Goal: Task Accomplishment & Management: Complete application form

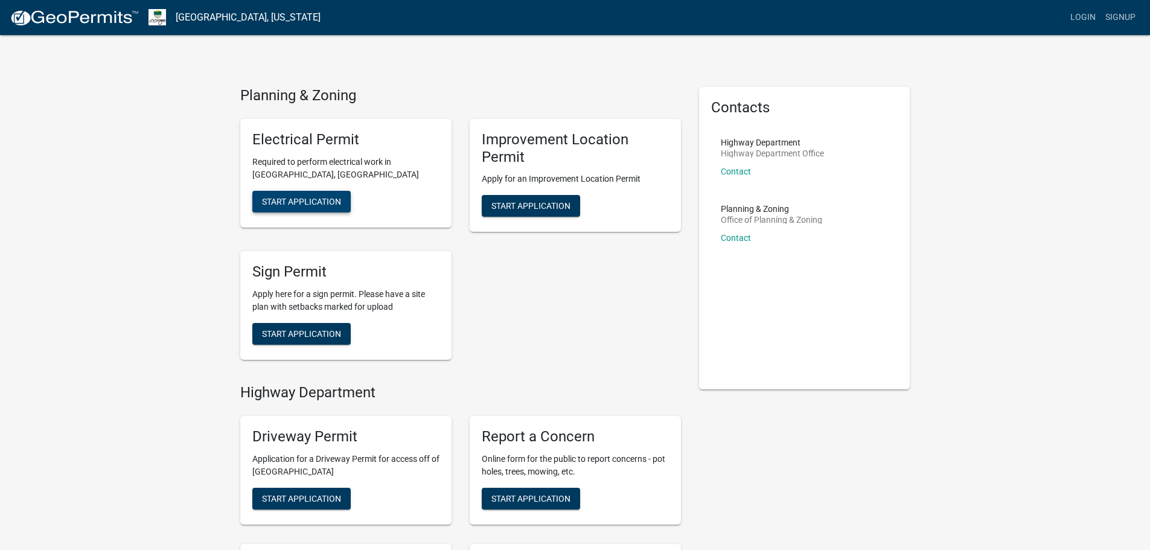
click at [327, 203] on span "Start Application" at bounding box center [301, 201] width 79 height 10
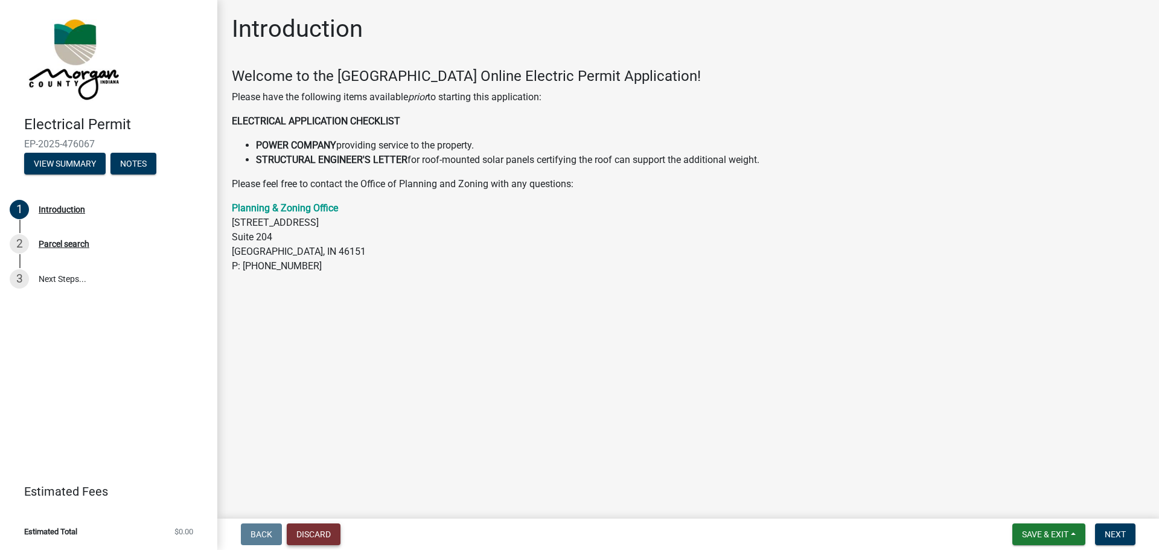
click at [325, 538] on button "Discard" at bounding box center [314, 534] width 54 height 22
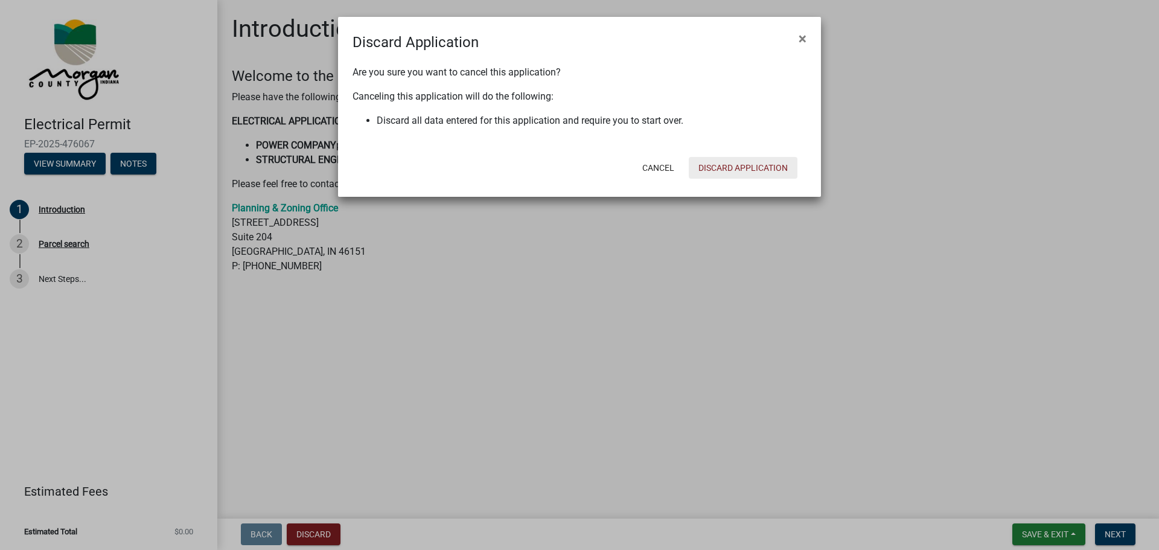
click at [749, 170] on button "Discard Application" at bounding box center [743, 168] width 109 height 22
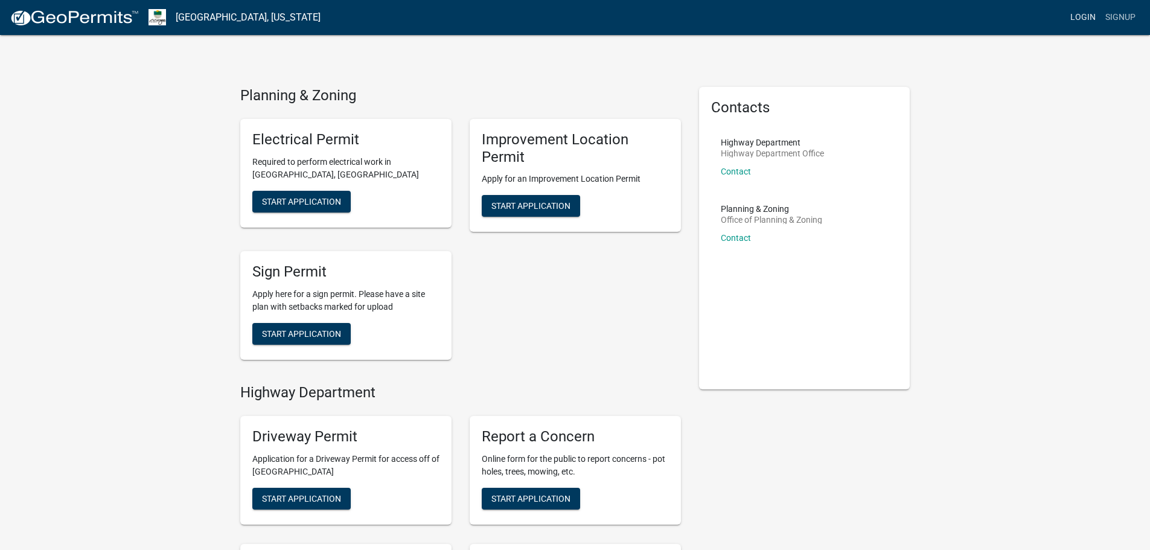
click at [1073, 16] on link "Login" at bounding box center [1083, 17] width 35 height 23
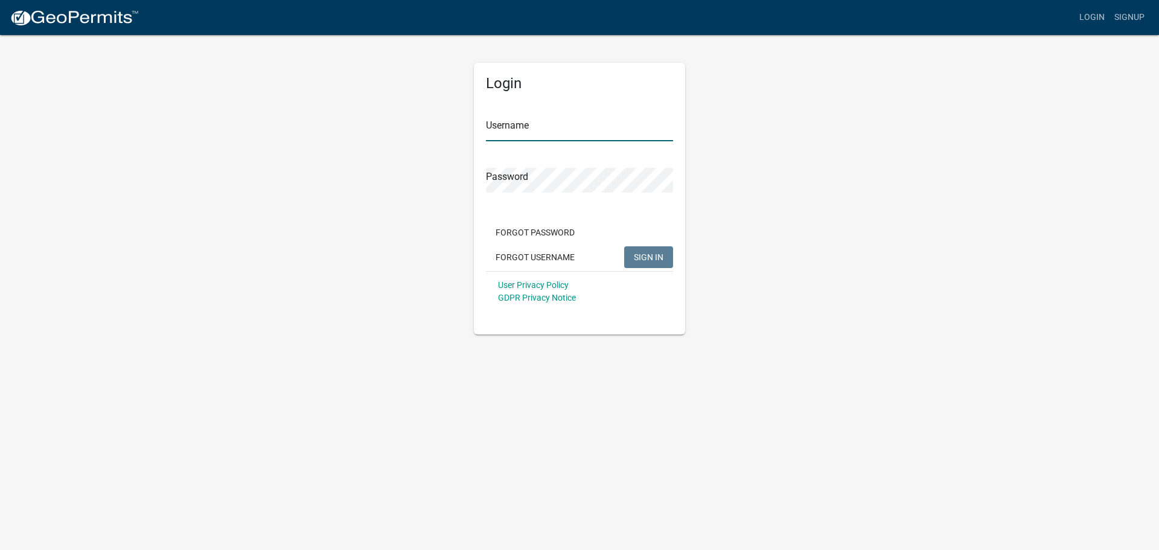
click at [556, 132] on input "Username" at bounding box center [579, 129] width 187 height 25
paste input "Complete Solar"
type input "Complete Solar"
click at [638, 253] on span "SIGN IN" at bounding box center [649, 257] width 30 height 10
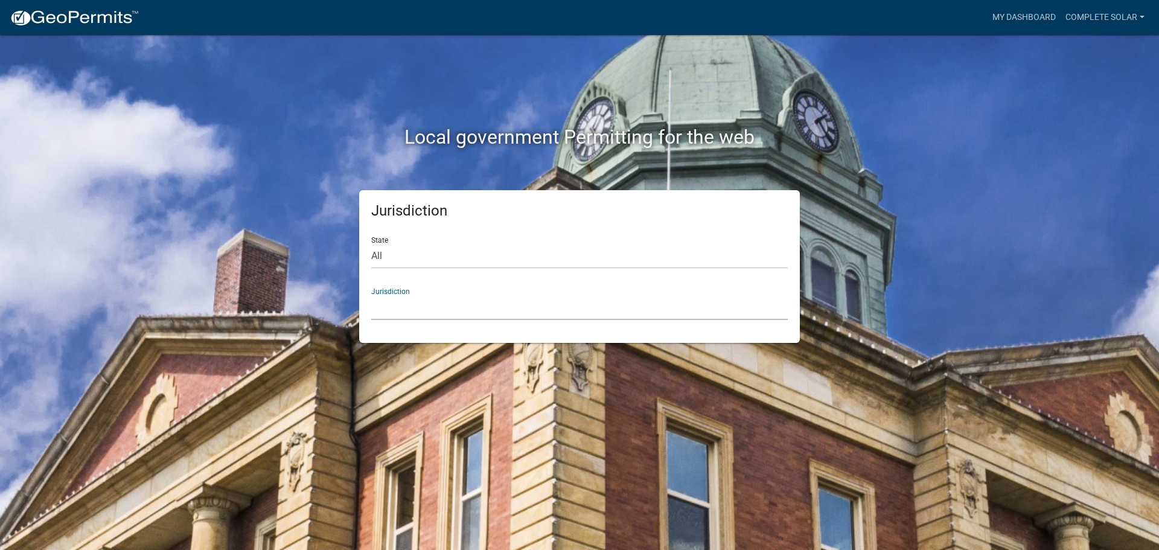
click at [425, 315] on select "[GEOGRAPHIC_DATA], [US_STATE] [GEOGRAPHIC_DATA], [US_STATE][PERSON_NAME][GEOGRA…" at bounding box center [579, 307] width 417 height 25
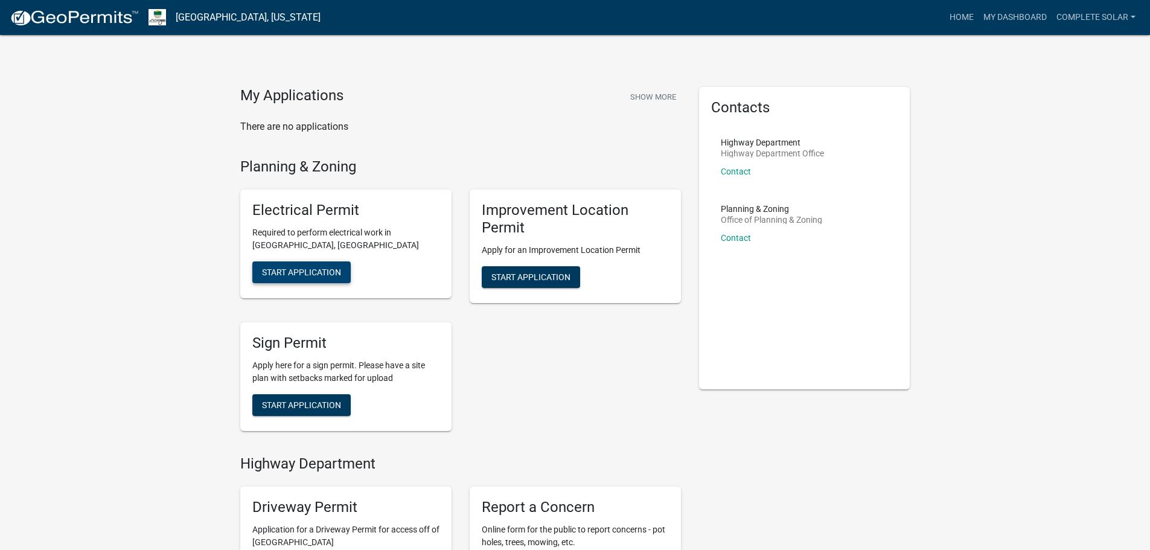
click at [330, 269] on span "Start Application" at bounding box center [301, 272] width 79 height 10
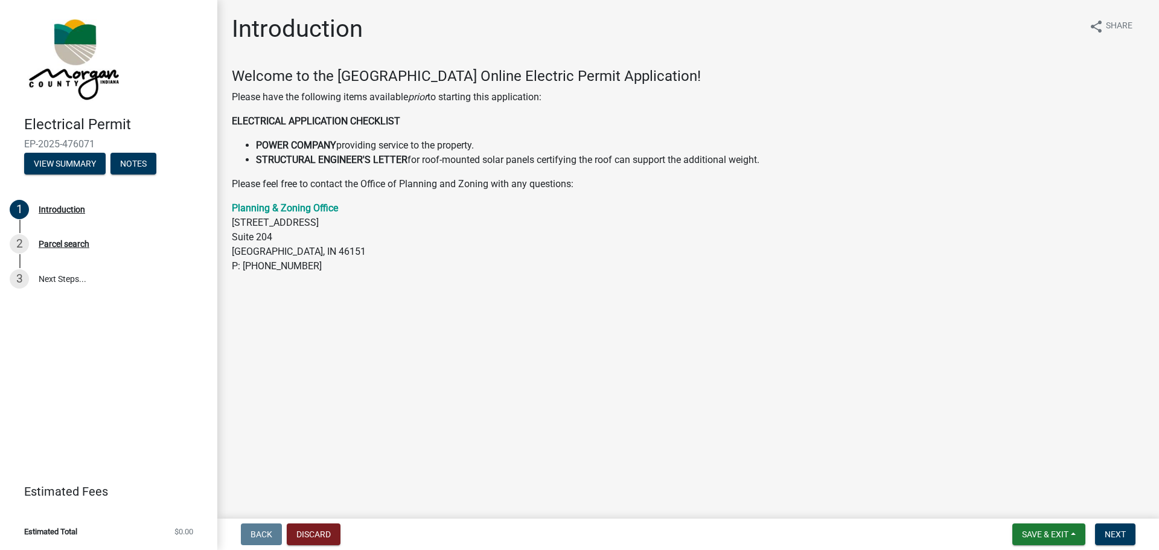
click at [706, 347] on main "Introduction share Share Welcome to the Morgan County Online Electric Permit Ap…" at bounding box center [688, 257] width 942 height 514
click at [1114, 536] on span "Next" at bounding box center [1115, 534] width 21 height 10
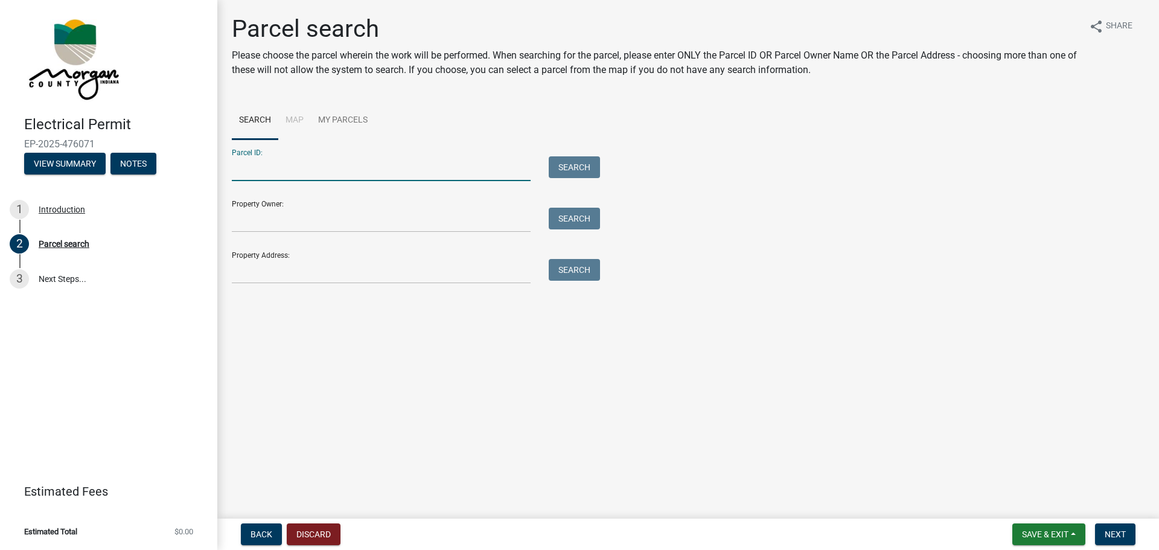
click at [272, 168] on input "Parcel ID:" at bounding box center [381, 168] width 299 height 25
click at [281, 177] on input "Parcel ID:" at bounding box center [381, 168] width 299 height 25
paste input "55-02-29-150-005.000-004"
click at [578, 164] on button "Search" at bounding box center [574, 167] width 51 height 22
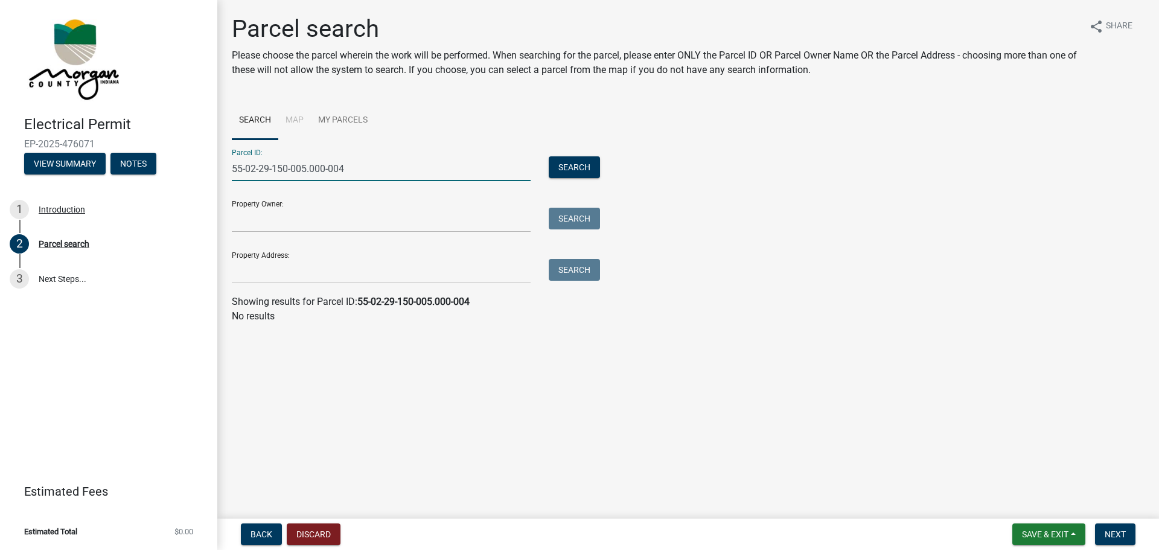
drag, startPoint x: 372, startPoint y: 168, endPoint x: 329, endPoint y: 174, distance: 43.4
click at [329, 174] on input "55-02-29-150-005.000-004" at bounding box center [381, 168] width 299 height 25
type input "55-02-29-150-005"
click at [564, 165] on button "Search" at bounding box center [574, 167] width 51 height 22
drag, startPoint x: 344, startPoint y: 171, endPoint x: 166, endPoint y: 171, distance: 178.1
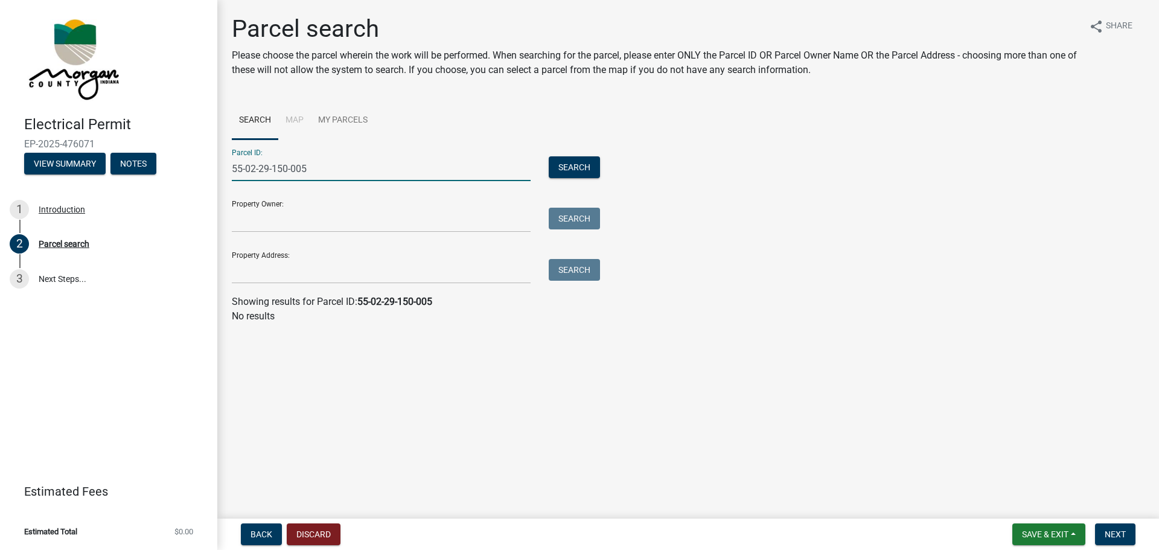
click at [166, 171] on div "Electrical Permit EP-2025-476071 View Summary Notes 1 Introduction 2 Parcel sea…" at bounding box center [579, 275] width 1159 height 550
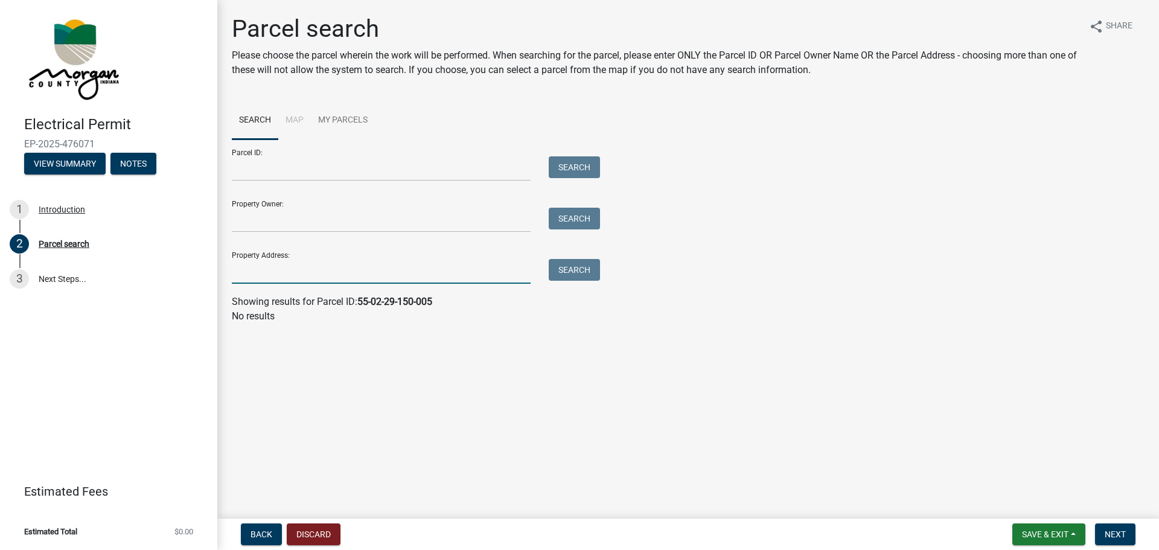
click at [267, 272] on input "Property Address:" at bounding box center [381, 271] width 299 height 25
paste input "[STREET_ADDRESS][PERSON_NAME]"
drag, startPoint x: 326, startPoint y: 273, endPoint x: 583, endPoint y: 270, distance: 256.6
click at [583, 270] on div "[STREET_ADDRESS][PERSON_NAME] Search" at bounding box center [413, 271] width 380 height 25
type input "[STREET_ADDRESS]"
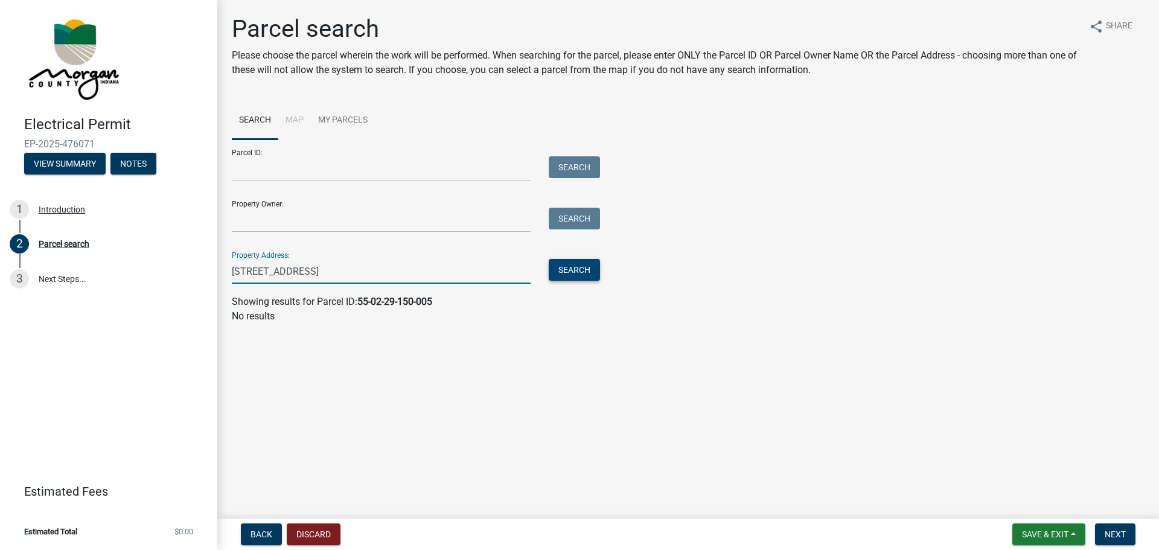
click at [557, 272] on button "Search" at bounding box center [574, 270] width 51 height 22
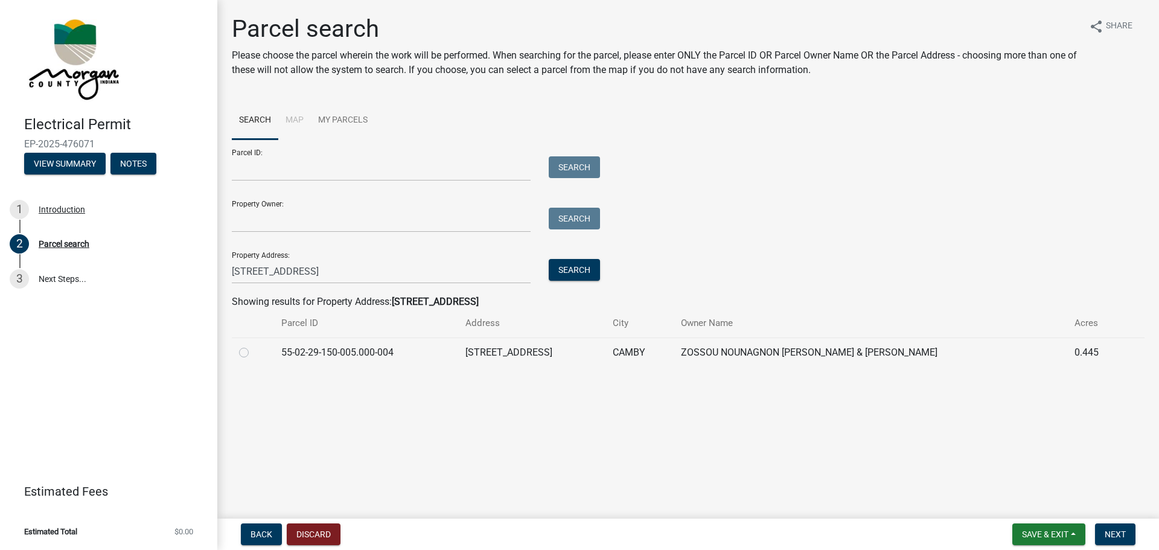
click at [254, 345] on label at bounding box center [254, 345] width 0 height 0
click at [254, 353] on input "radio" at bounding box center [258, 349] width 8 height 8
radio input "true"
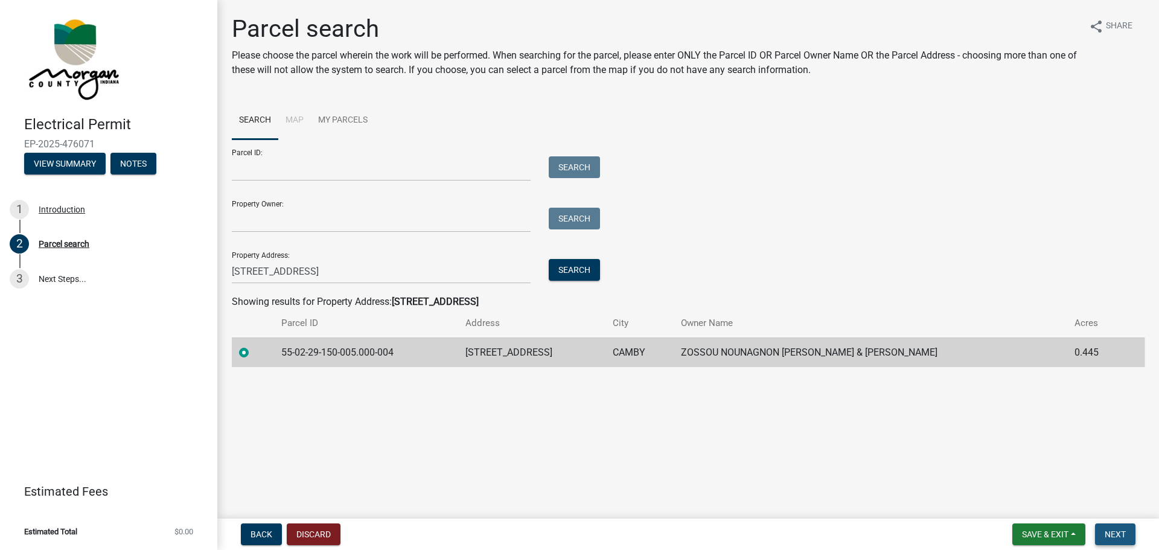
click at [1116, 534] on span "Next" at bounding box center [1115, 534] width 21 height 10
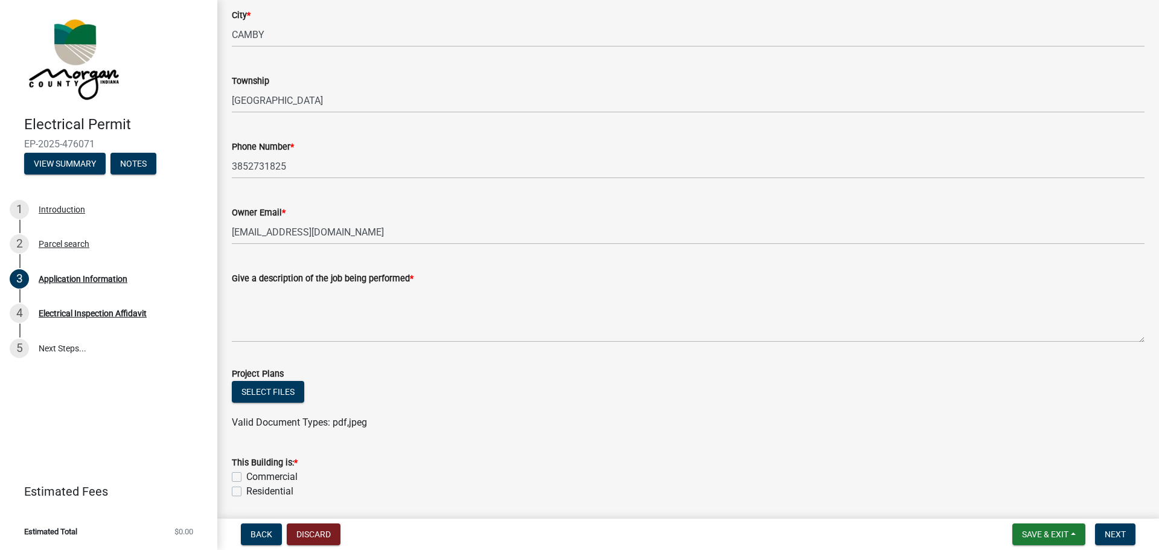
scroll to position [241, 0]
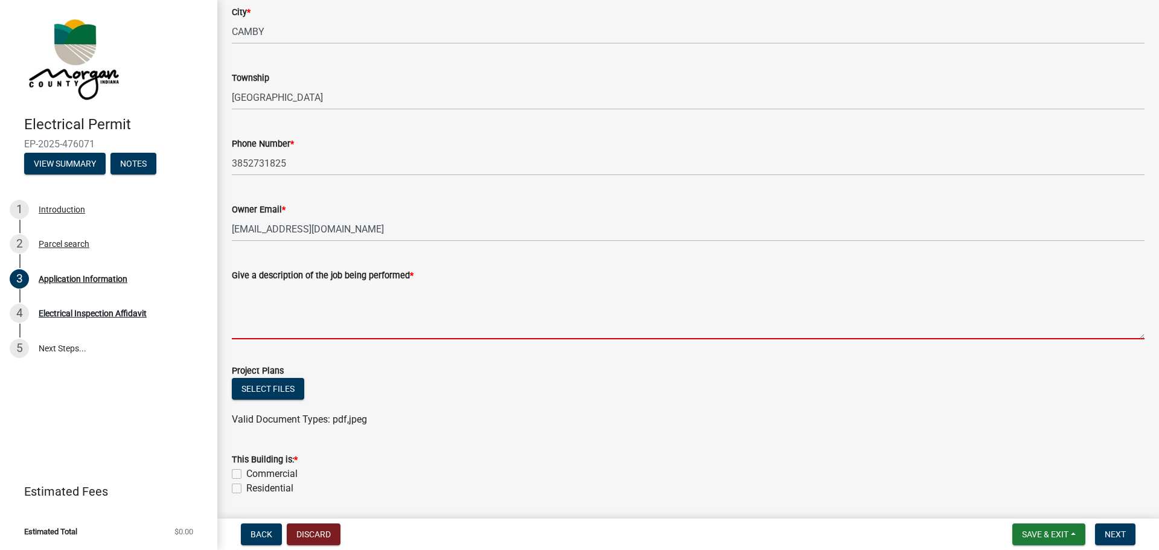
click at [349, 337] on textarea "Give a description of the job being performed *" at bounding box center [688, 311] width 913 height 57
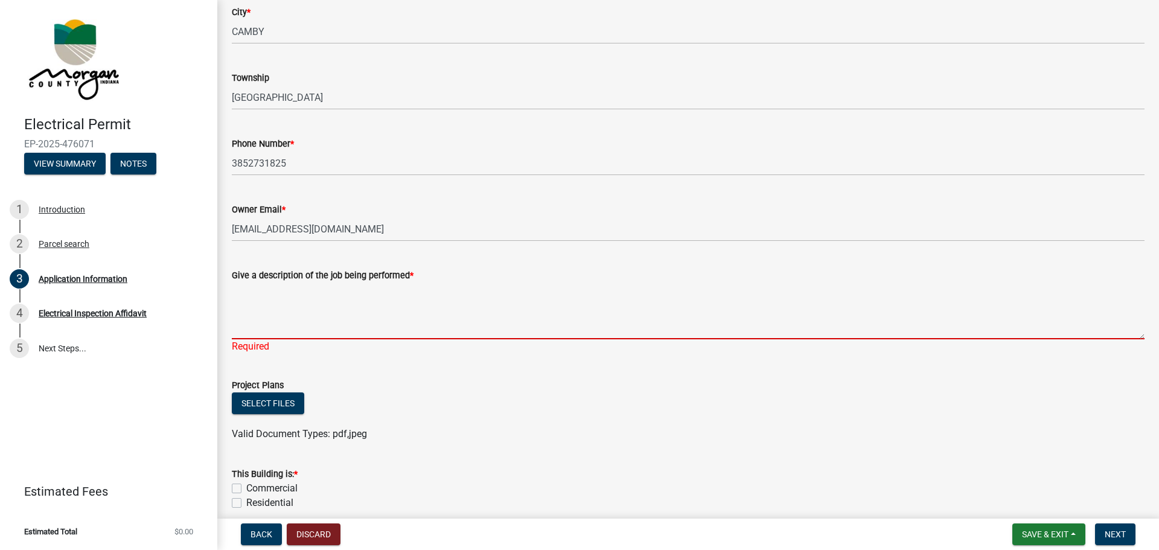
click at [286, 321] on textarea "Give a description of the job being performed *" at bounding box center [688, 311] width 913 height 57
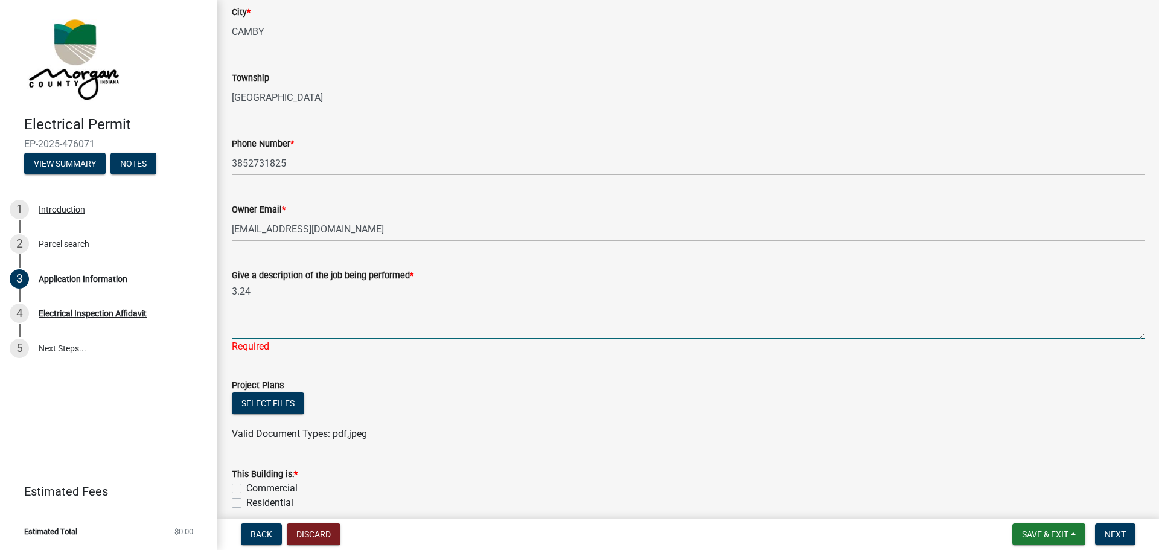
paste textarea "kW PV Solar Panel Installation on Roof"
type textarea "3.24 kW PV Solar Panel Installation on Roof - 8 panels"
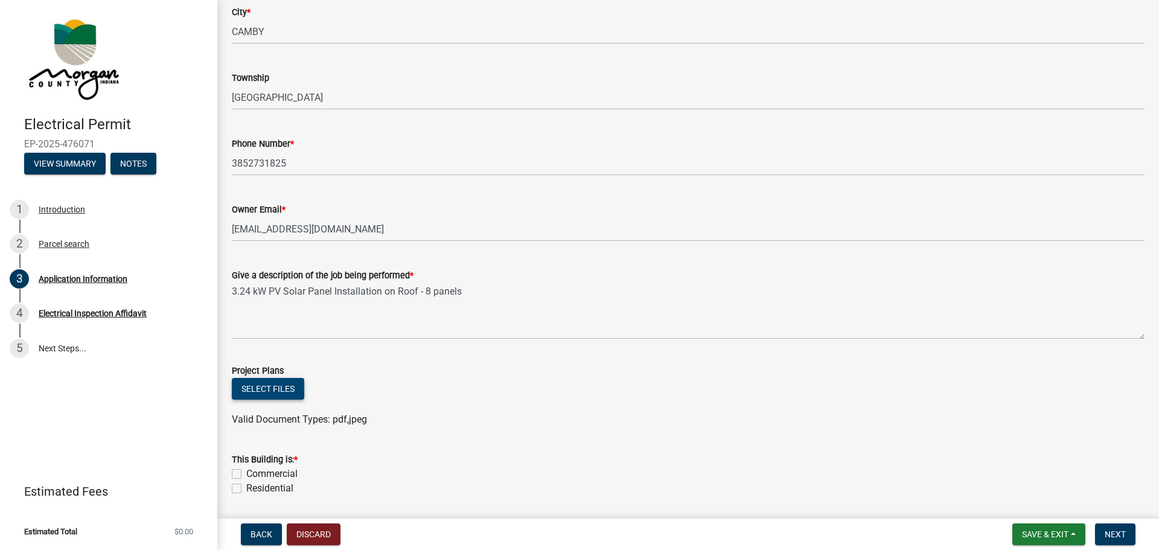
click at [281, 395] on button "Select files" at bounding box center [268, 389] width 72 height 22
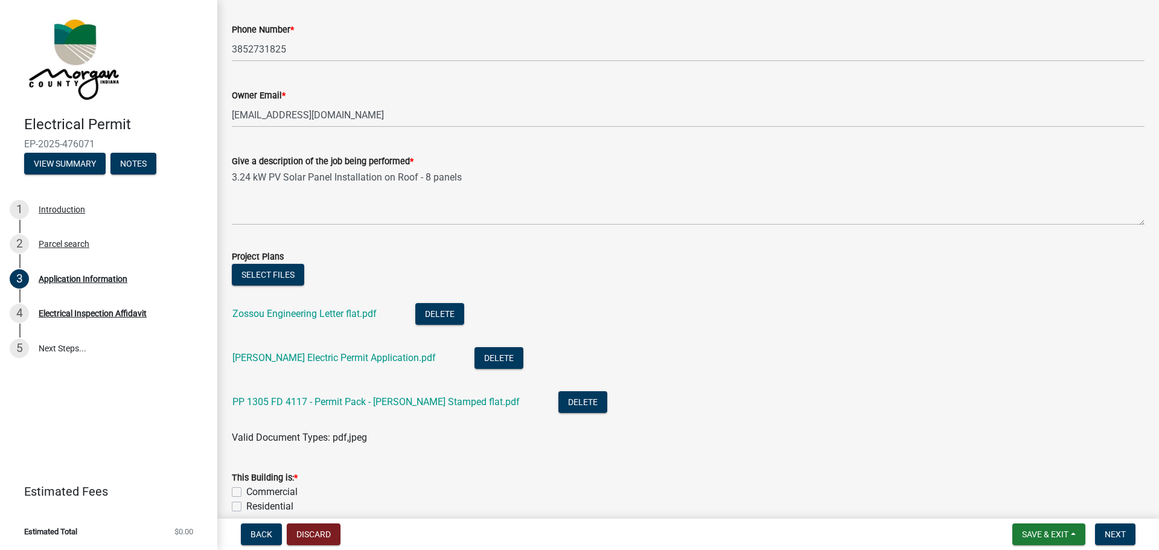
scroll to position [362, 0]
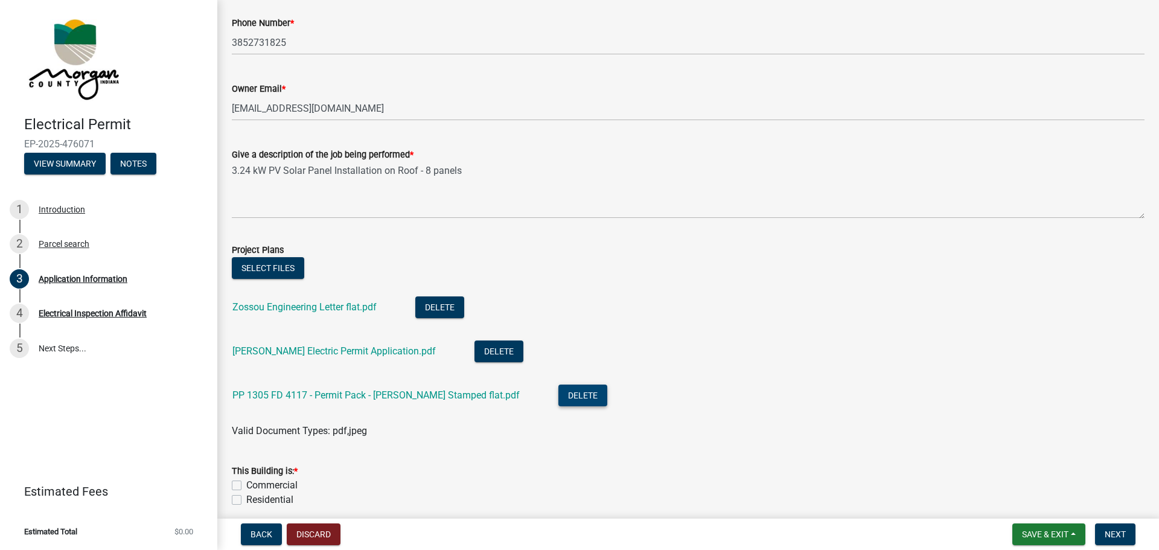
click at [578, 396] on button "Delete" at bounding box center [582, 396] width 49 height 22
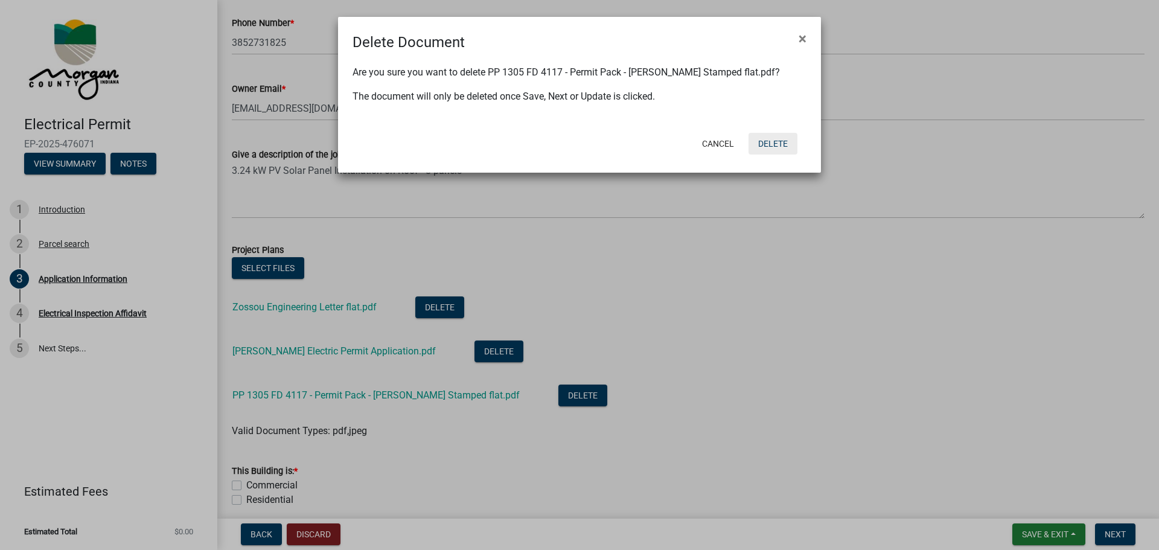
click at [775, 141] on button "Delete" at bounding box center [773, 144] width 49 height 22
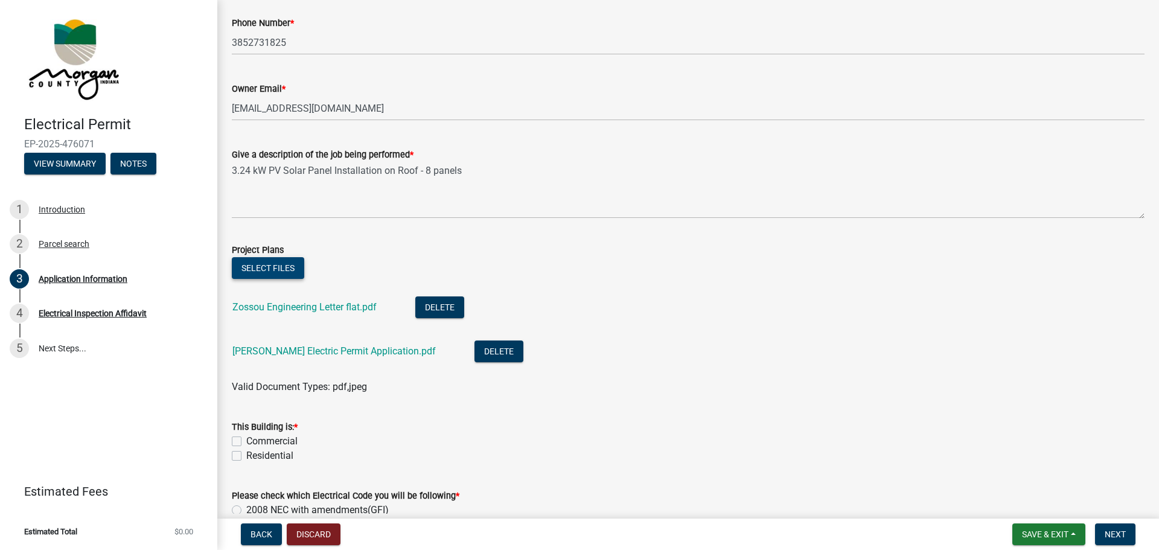
click at [277, 270] on button "Select files" at bounding box center [268, 268] width 72 height 22
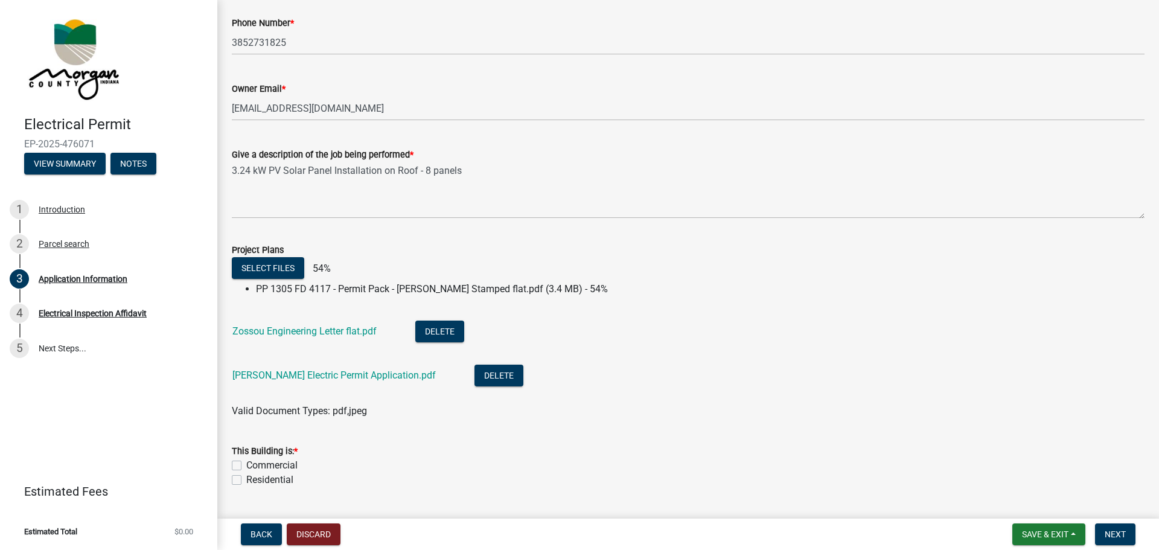
click at [280, 478] on label "Residential" at bounding box center [269, 480] width 47 height 14
click at [254, 478] on input "Residential" at bounding box center [250, 477] width 8 height 8
checkbox input "true"
checkbox input "false"
checkbox input "true"
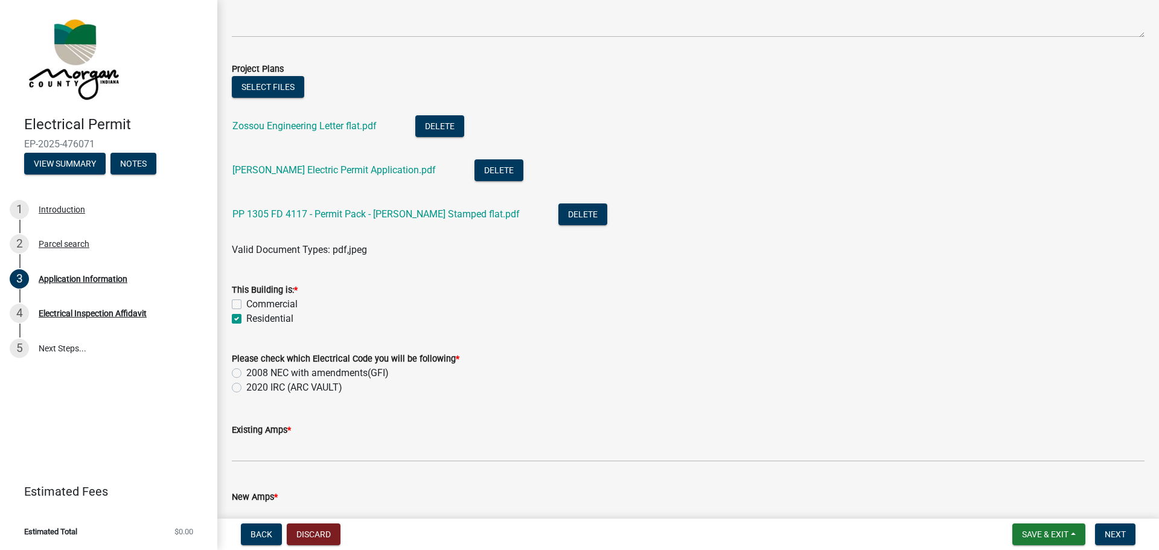
scroll to position [604, 0]
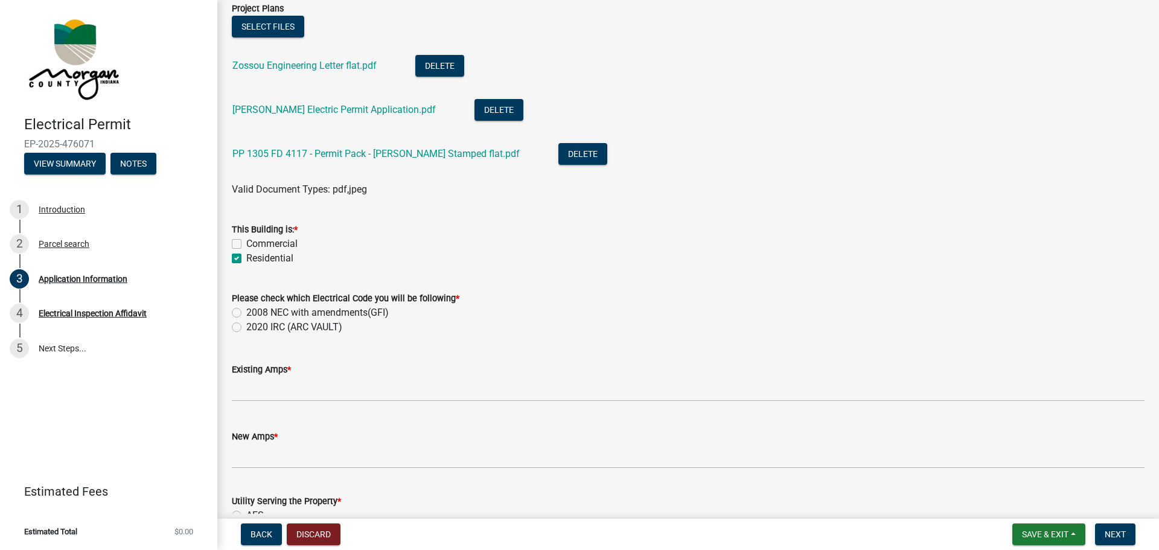
click at [305, 327] on label "2020 IRC (ARC VAULT)" at bounding box center [294, 327] width 96 height 14
click at [254, 327] on input "2020 IRC (ARC VAULT)" at bounding box center [250, 324] width 8 height 8
radio input "true"
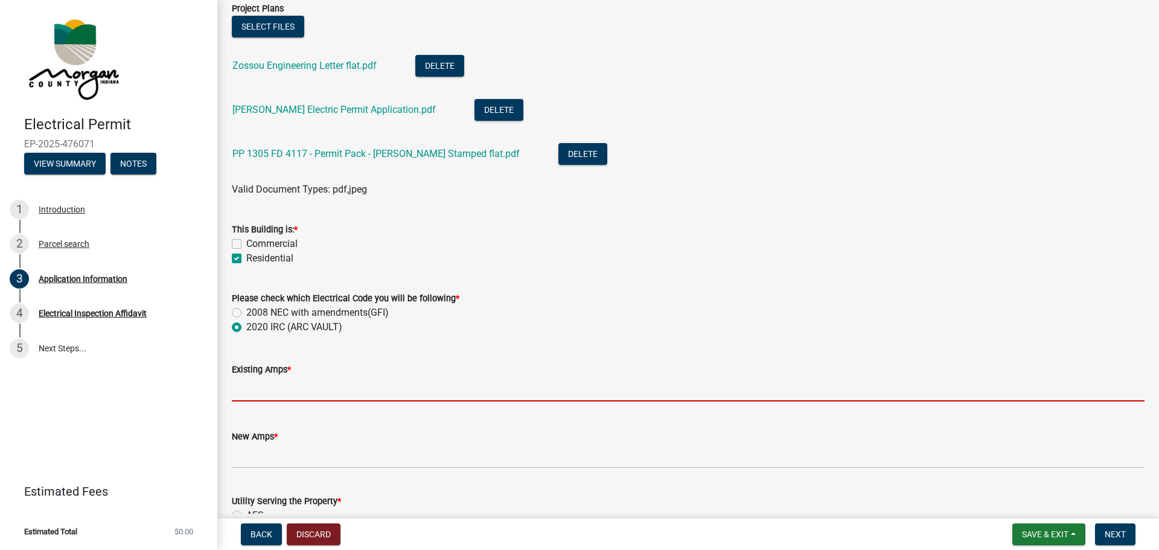
click at [302, 394] on input "text" at bounding box center [688, 389] width 913 height 25
click at [275, 395] on input "text" at bounding box center [688, 389] width 913 height 25
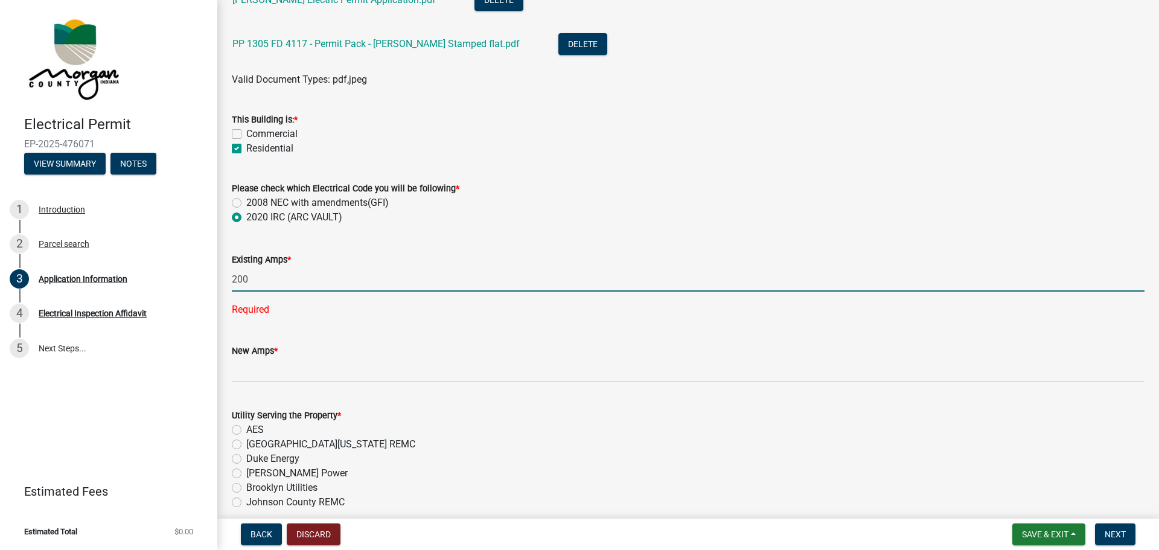
scroll to position [724, 0]
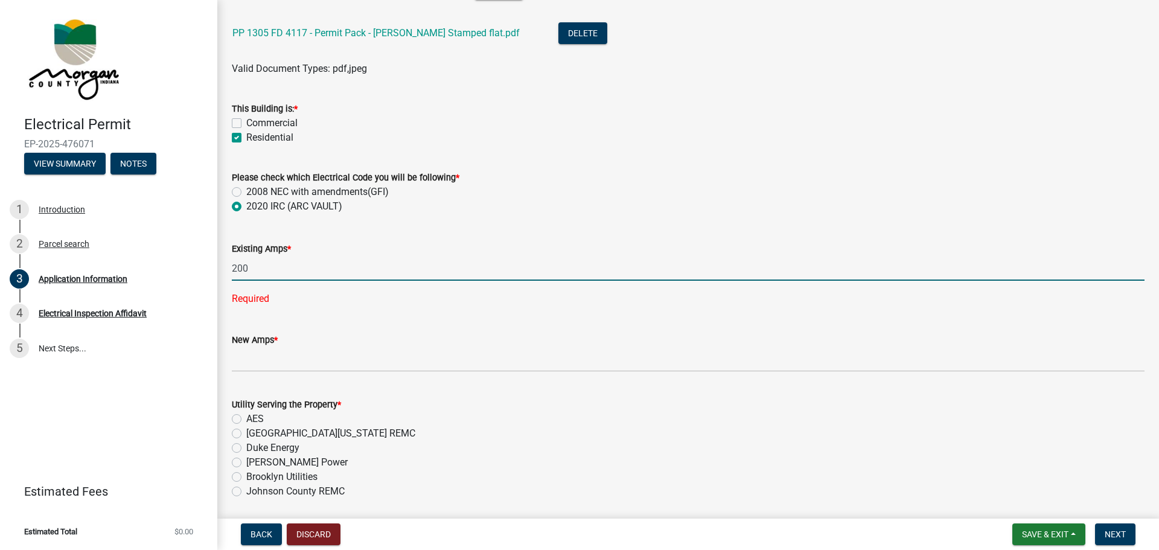
type input "200"
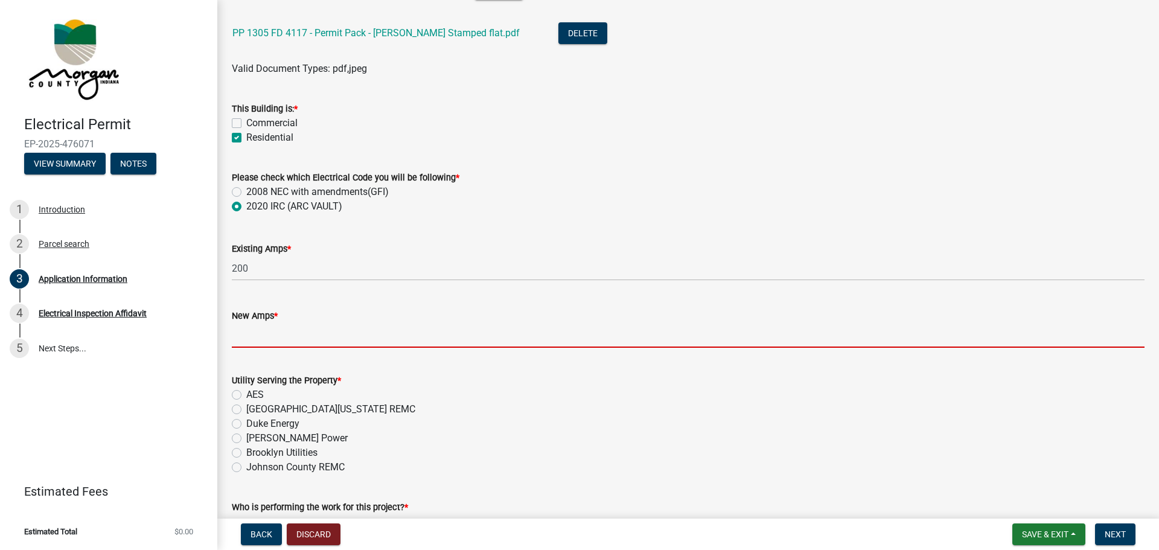
click at [303, 364] on wm-data-entity-input-list "Property Information Owner Name * [PERSON_NAME] [PERSON_NAME] & [PERSON_NAME] A…" at bounding box center [688, 147] width 913 height 1609
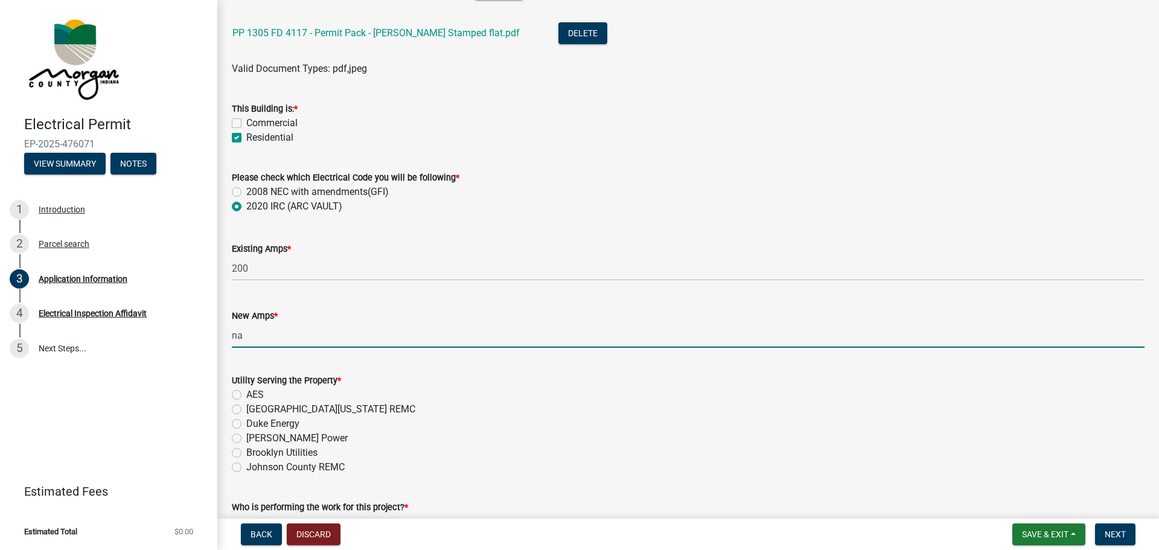
type input "n"
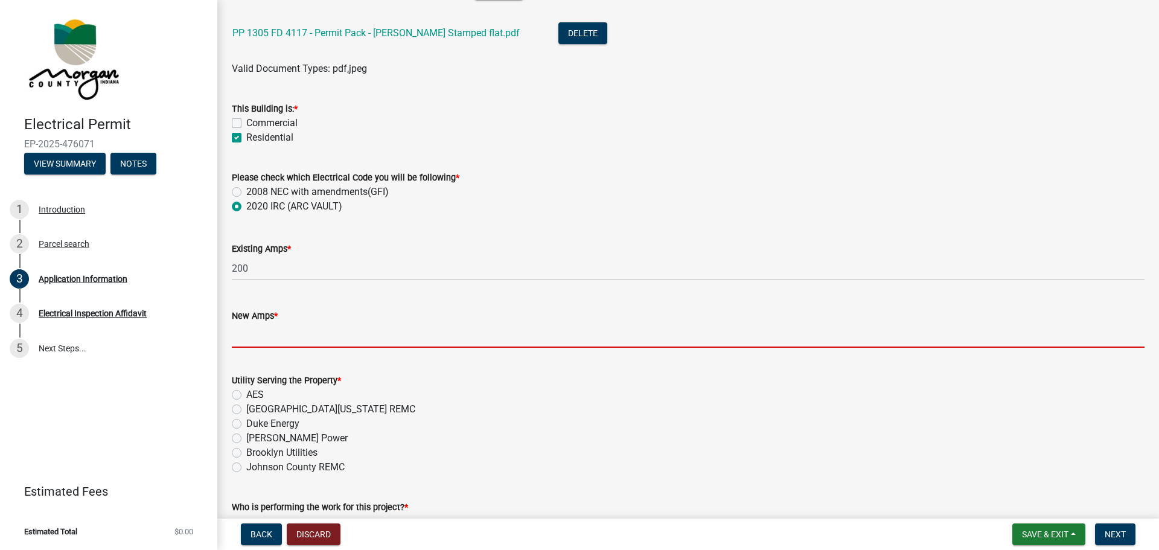
paste input "N/A"
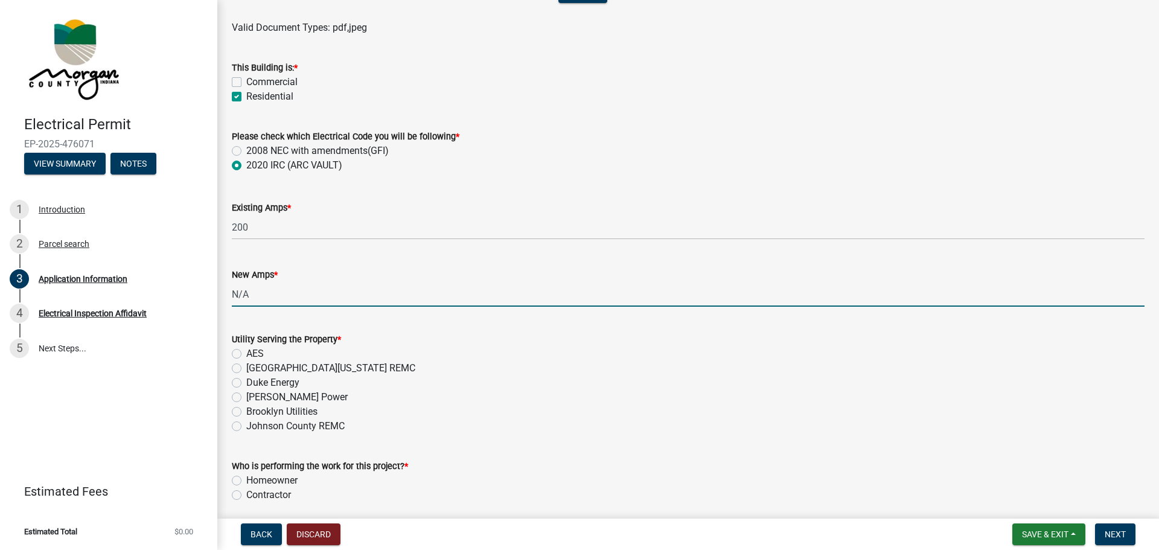
scroll to position [785, 0]
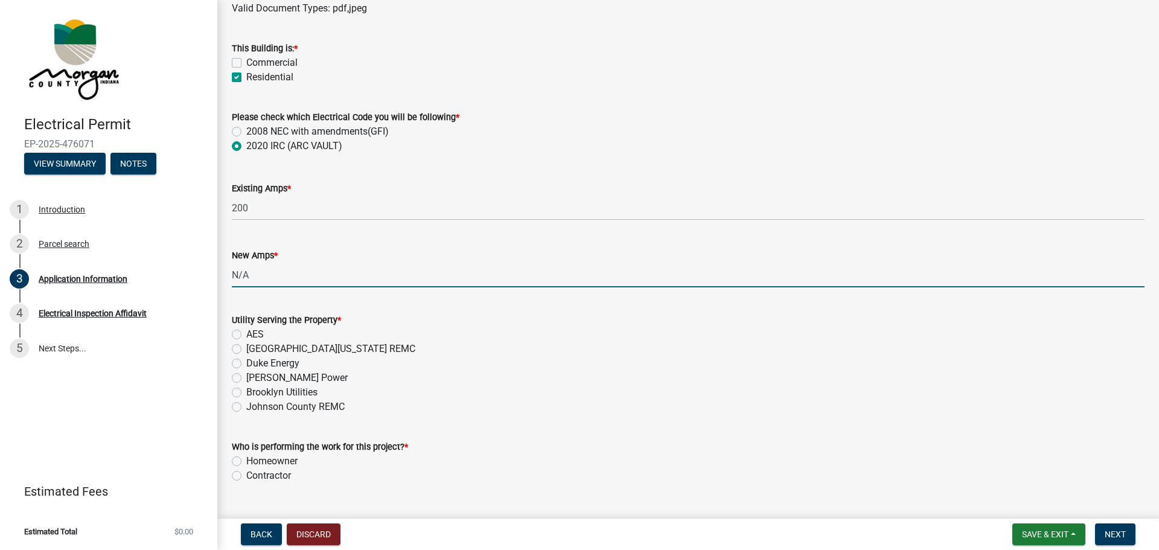
type input "0"
click at [248, 476] on label "Contractor" at bounding box center [268, 475] width 45 height 14
click at [248, 476] on input "Contractor" at bounding box center [250, 472] width 8 height 8
radio input "true"
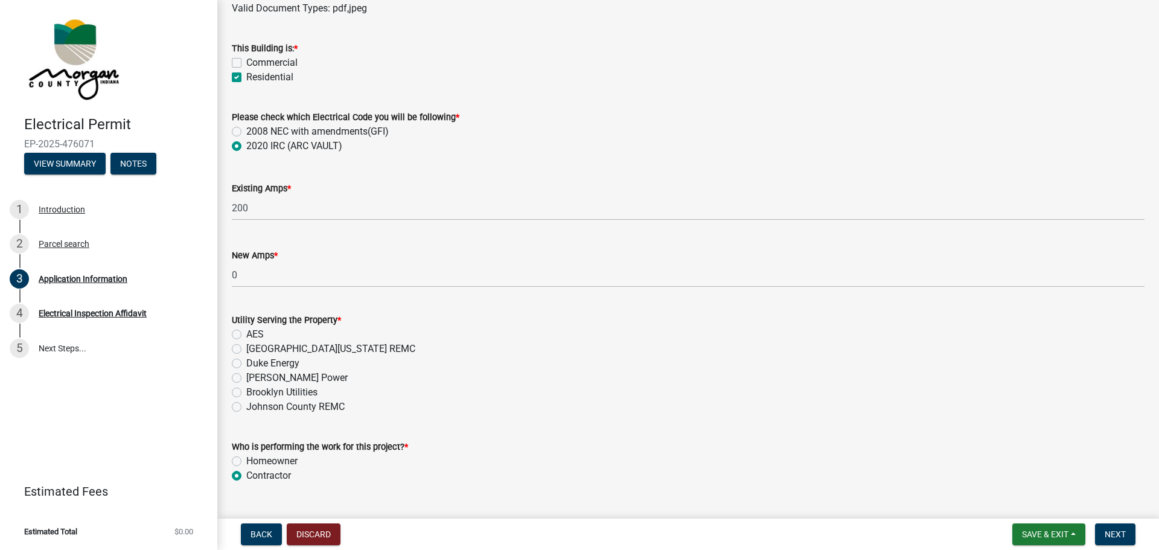
click at [248, 336] on label "AES" at bounding box center [255, 334] width 18 height 14
click at [248, 335] on input "AES" at bounding box center [250, 331] width 8 height 8
radio input "true"
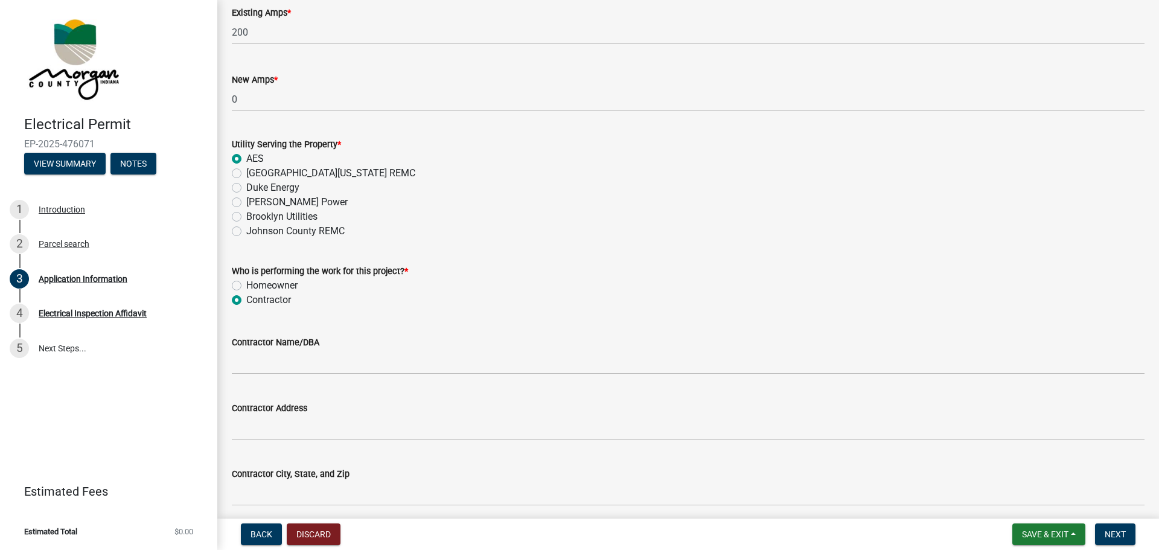
scroll to position [966, 0]
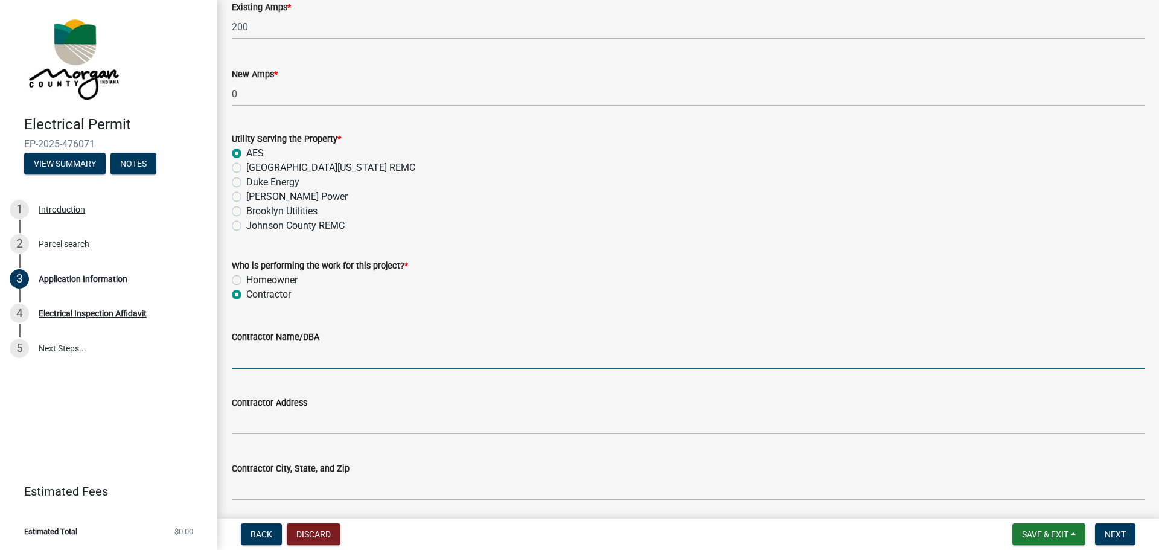
click at [321, 356] on input "Contractor Name/DBA" at bounding box center [688, 356] width 913 height 25
type input "Complete Solar, INC"
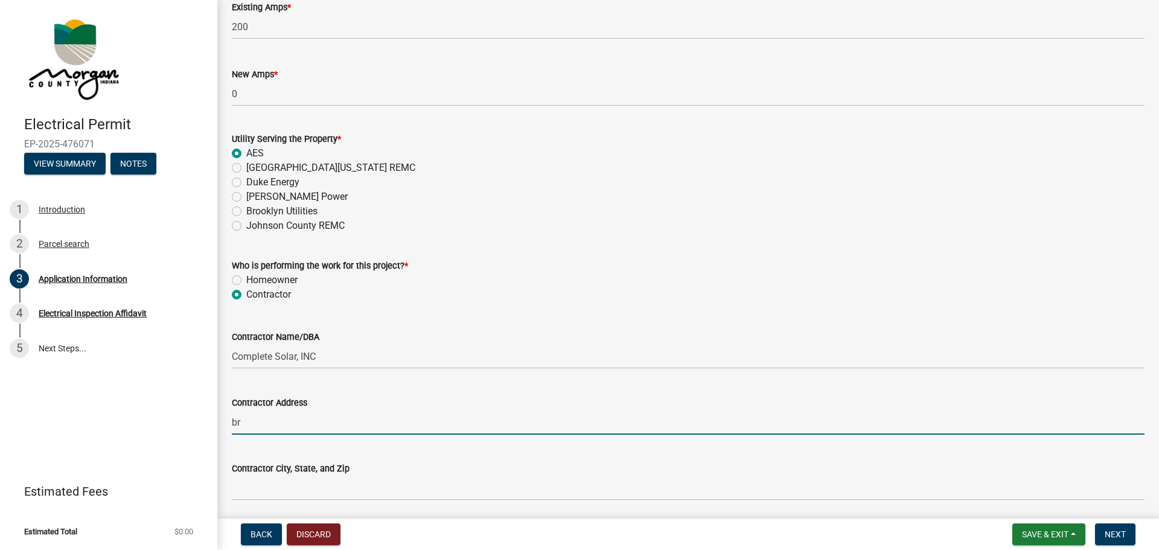
type input "b"
paste input "[STREET_ADDRESS][US_STATE]"
drag, startPoint x: 330, startPoint y: 421, endPoint x: 461, endPoint y: 414, distance: 130.6
click at [461, 414] on input "[STREET_ADDRESS][US_STATE]" at bounding box center [688, 422] width 913 height 25
type input "[STREET_ADDRESS][US_STATE]"
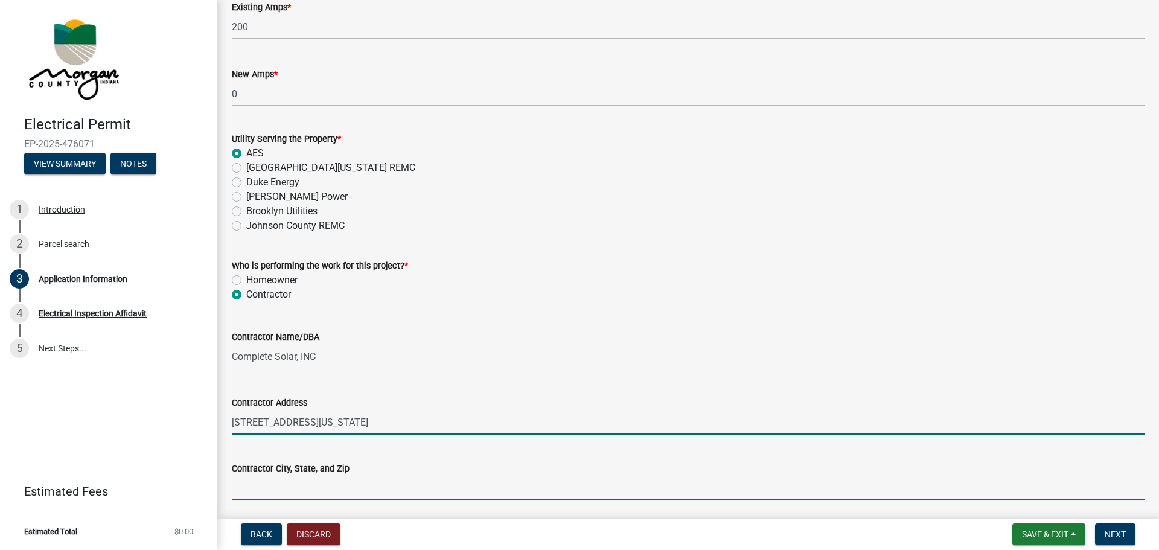
click at [334, 494] on input "Contractor City, State, and Zip" at bounding box center [688, 488] width 913 height 25
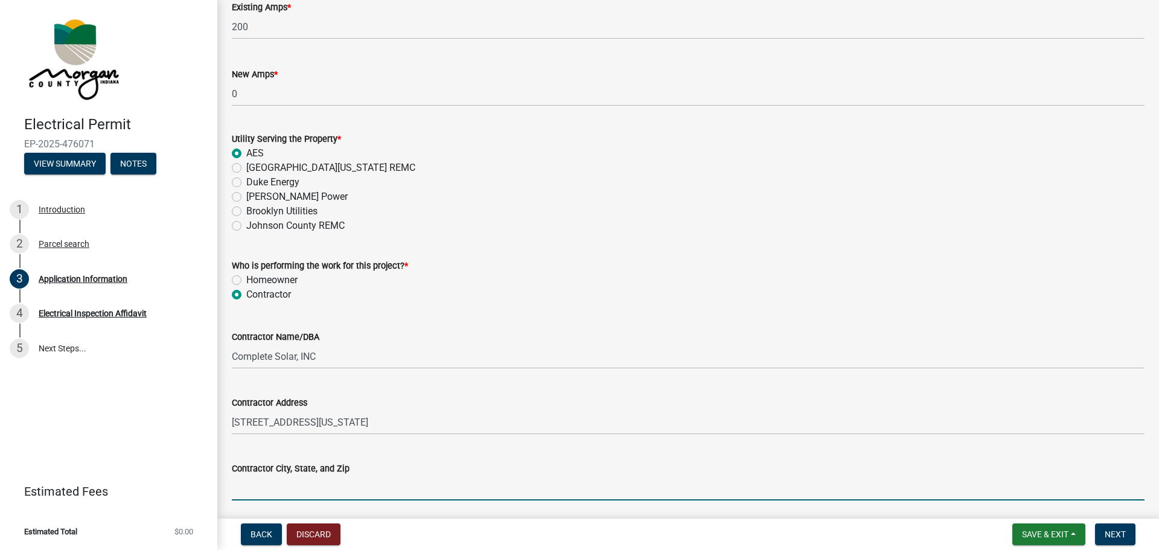
paste input "Orem, [US_STATE] 84097"
type input "Orem, [US_STATE] 84097"
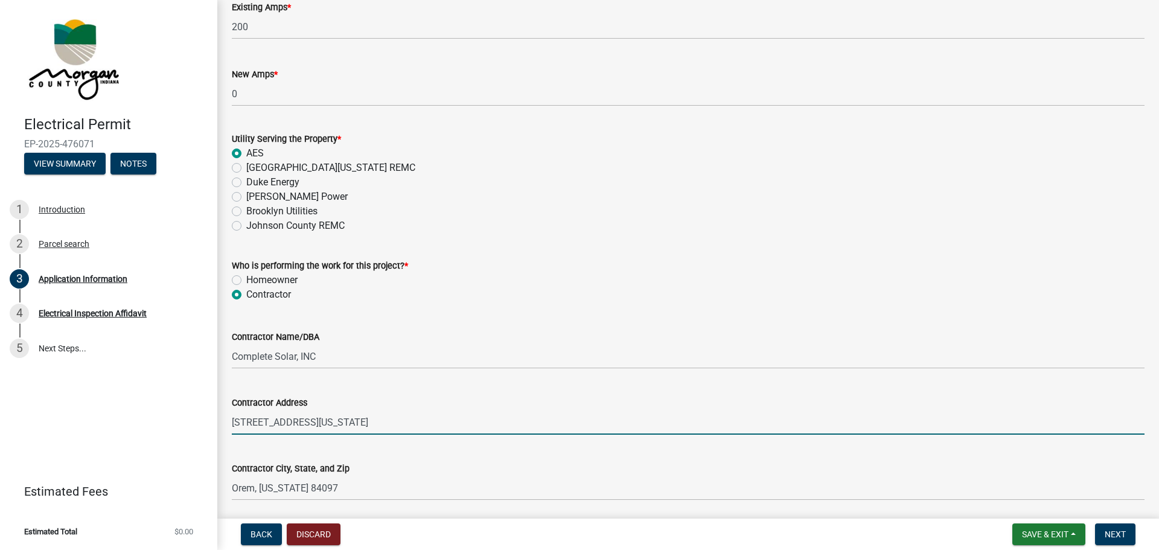
drag, startPoint x: 323, startPoint y: 422, endPoint x: 417, endPoint y: 412, distance: 94.1
click at [417, 412] on input "[STREET_ADDRESS][US_STATE]" at bounding box center [688, 422] width 913 height 25
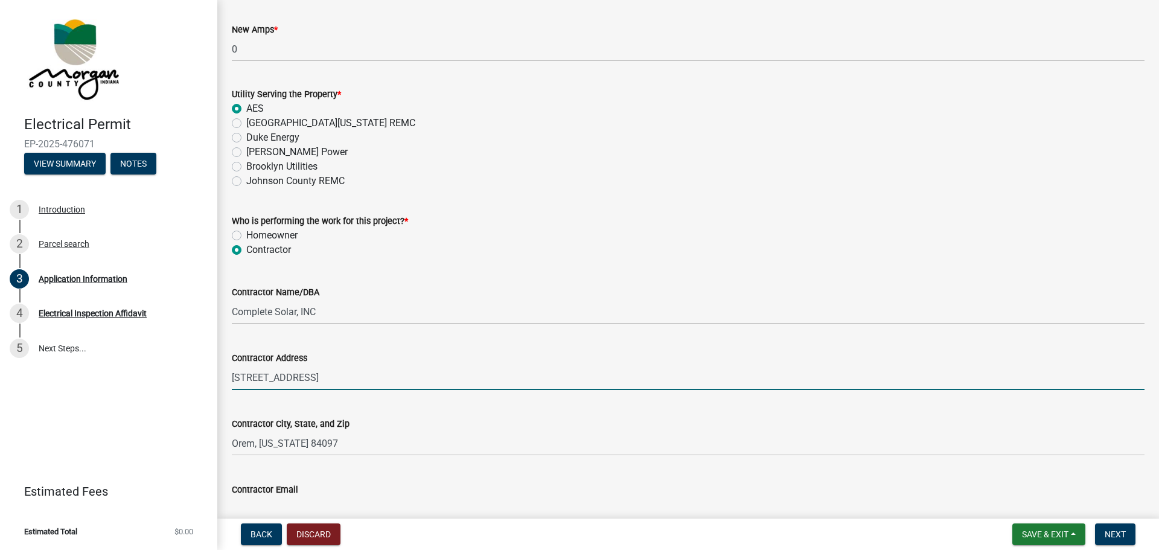
scroll to position [1147, 0]
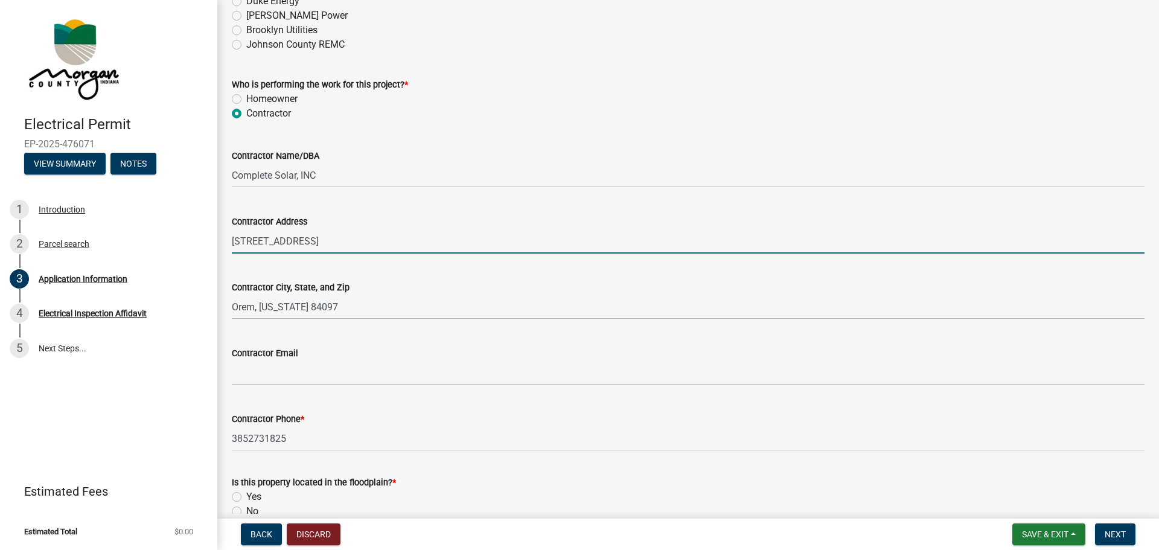
type input "[STREET_ADDRESS]"
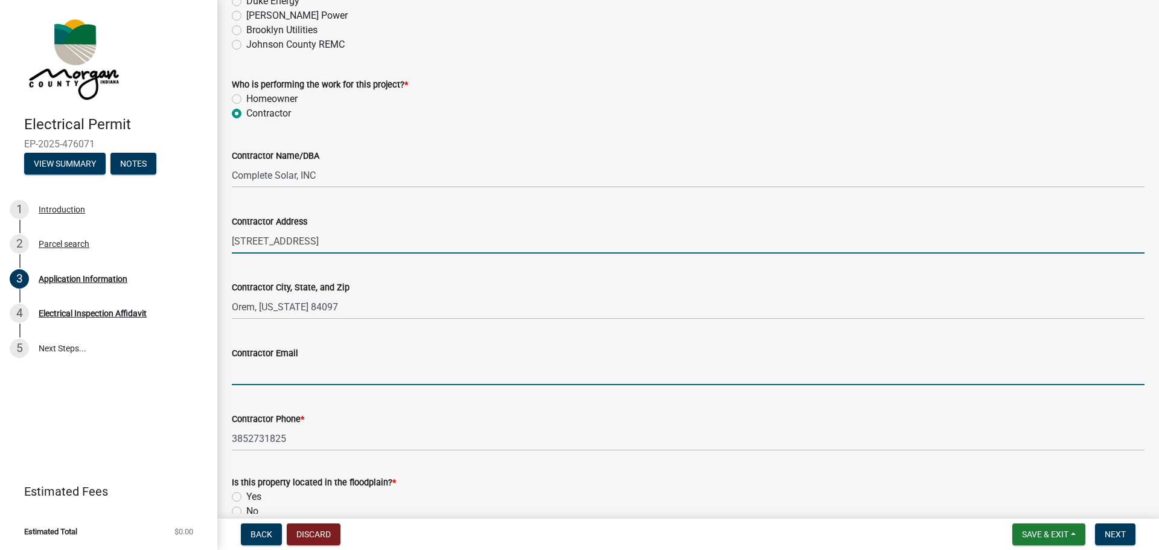
click at [292, 380] on input "Contractor Email" at bounding box center [688, 372] width 913 height 25
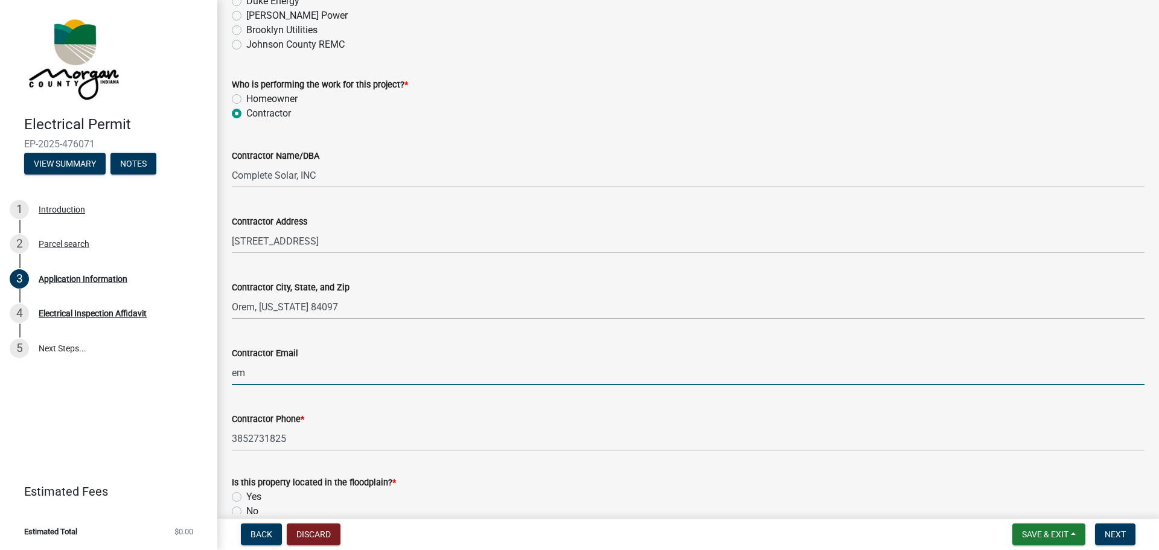
type input "e"
paste input "[EMAIL_ADDRESS][DOMAIN_NAME]"
type input "[EMAIL_ADDRESS][DOMAIN_NAME]"
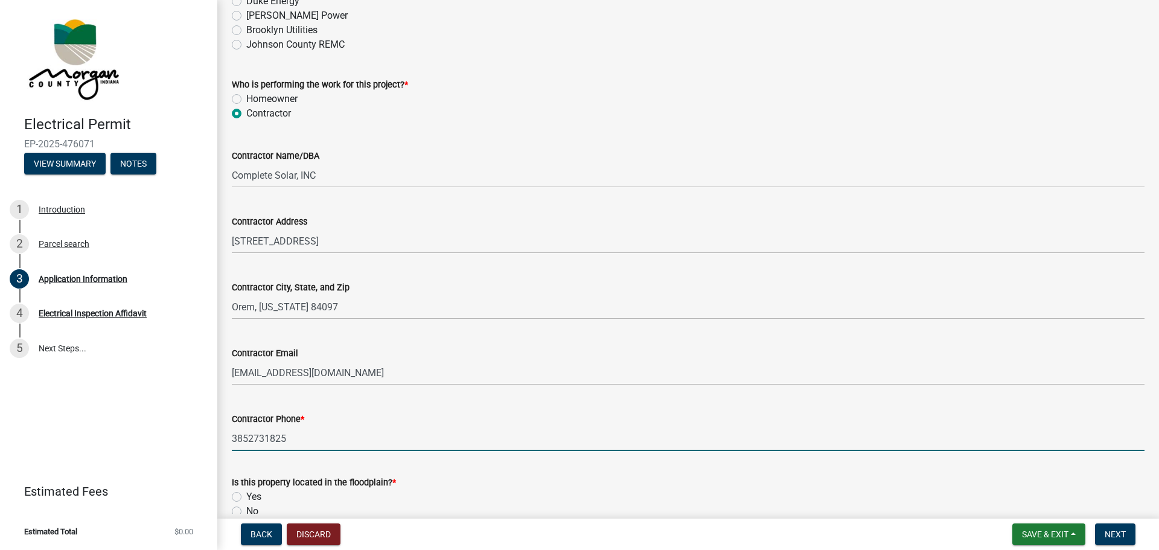
drag, startPoint x: 295, startPoint y: 438, endPoint x: 230, endPoint y: 446, distance: 65.7
click at [230, 446] on div "Contractor Phone * [PHONE_NUMBER]" at bounding box center [688, 423] width 931 height 56
type input "p"
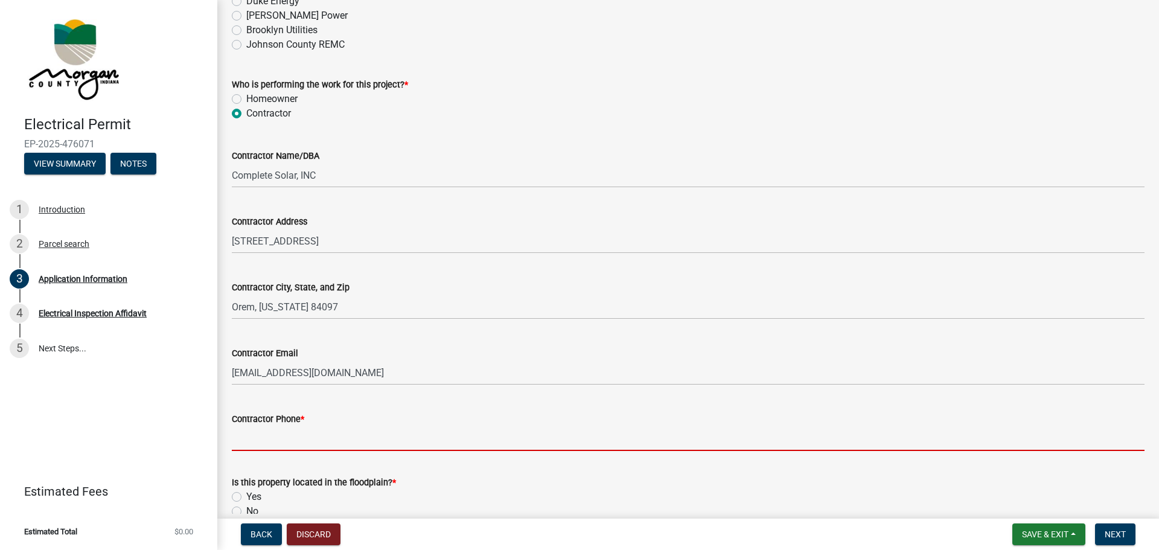
paste input "[PHONE_NUMBER]"
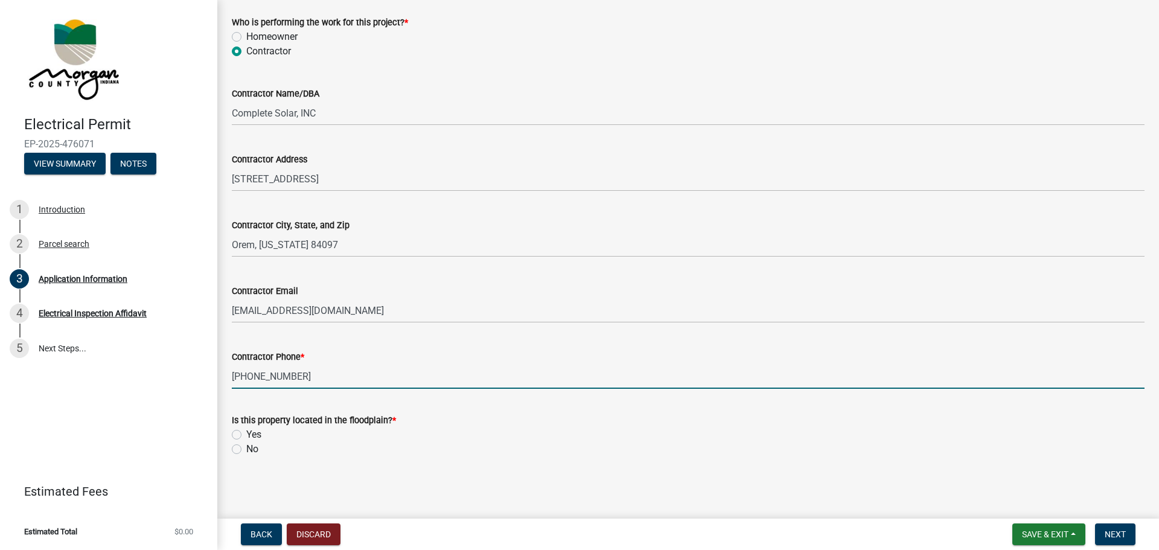
scroll to position [1210, 0]
type input "[PHONE_NUMBER]"
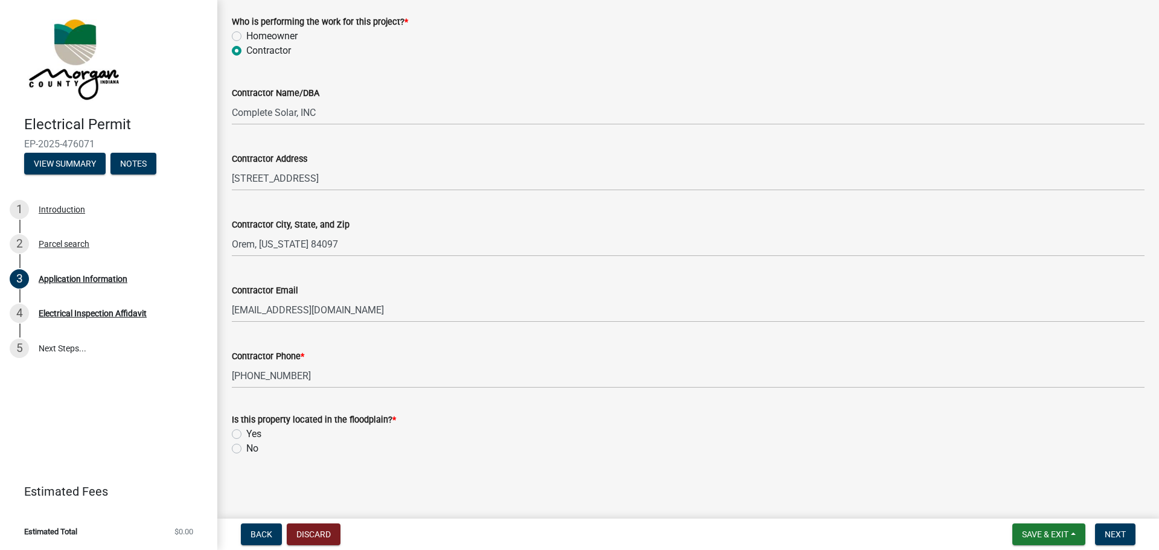
click at [248, 450] on label "No" at bounding box center [252, 448] width 12 height 14
click at [248, 449] on input "No" at bounding box center [250, 445] width 8 height 8
radio input "true"
click at [1128, 536] on button "Next" at bounding box center [1115, 534] width 40 height 22
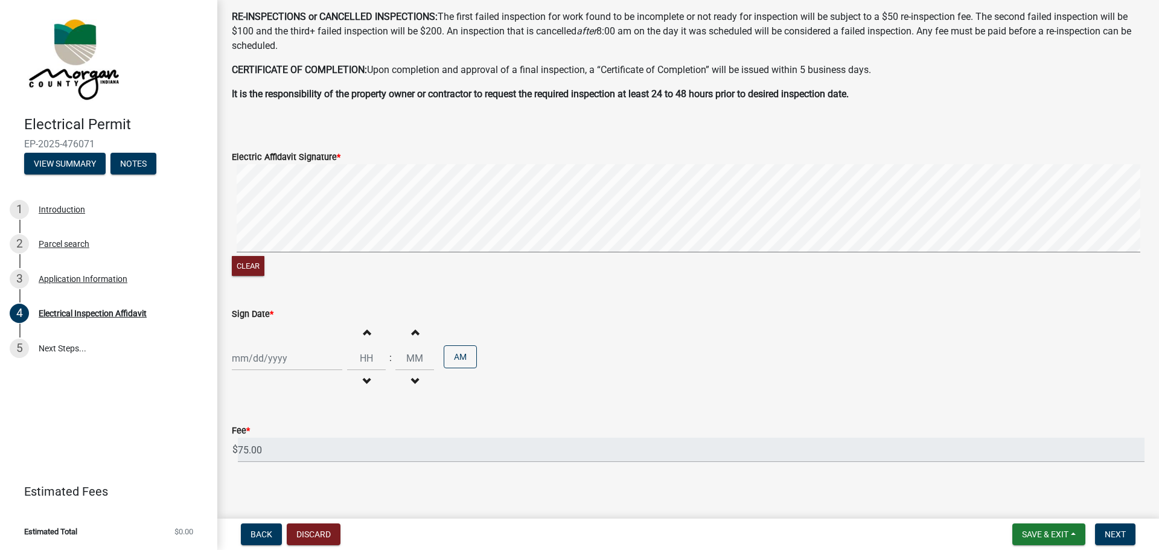
scroll to position [376, 0]
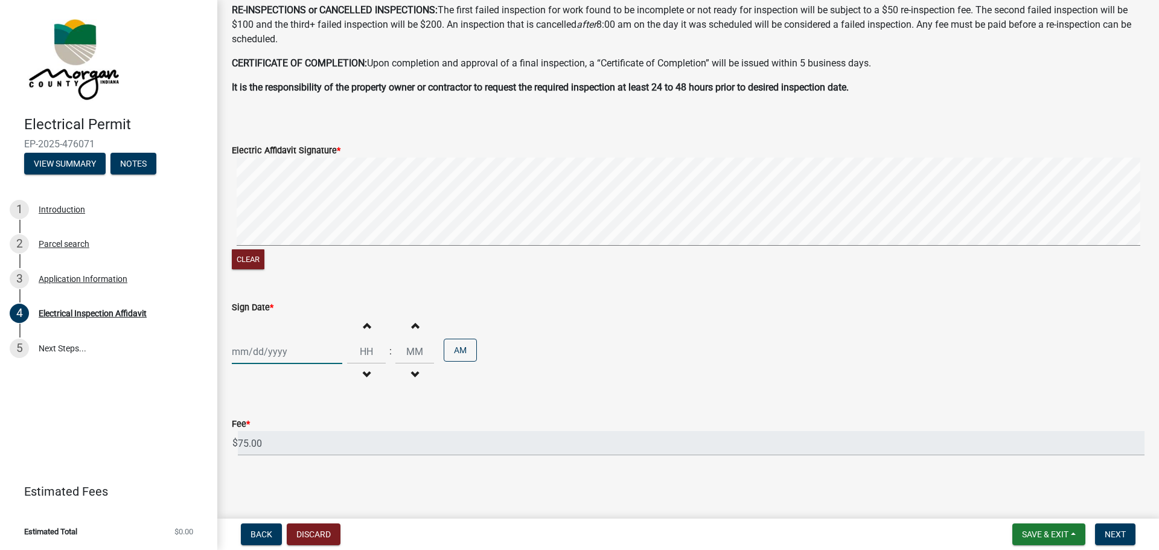
click at [270, 351] on div at bounding box center [287, 351] width 110 height 25
select select "9"
select select "2025"
click at [266, 246] on div "9" at bounding box center [263, 248] width 19 height 19
type input "[DATE]"
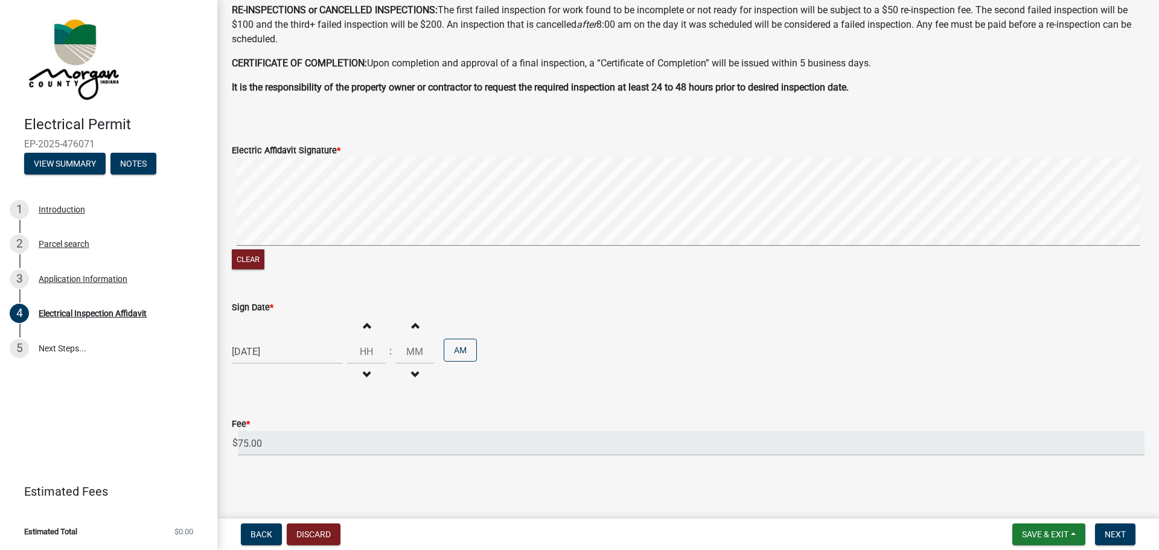
click at [363, 325] on span "button" at bounding box center [366, 325] width 6 height 10
type input "01"
type input "00"
click at [363, 325] on span "button" at bounding box center [366, 325] width 6 height 10
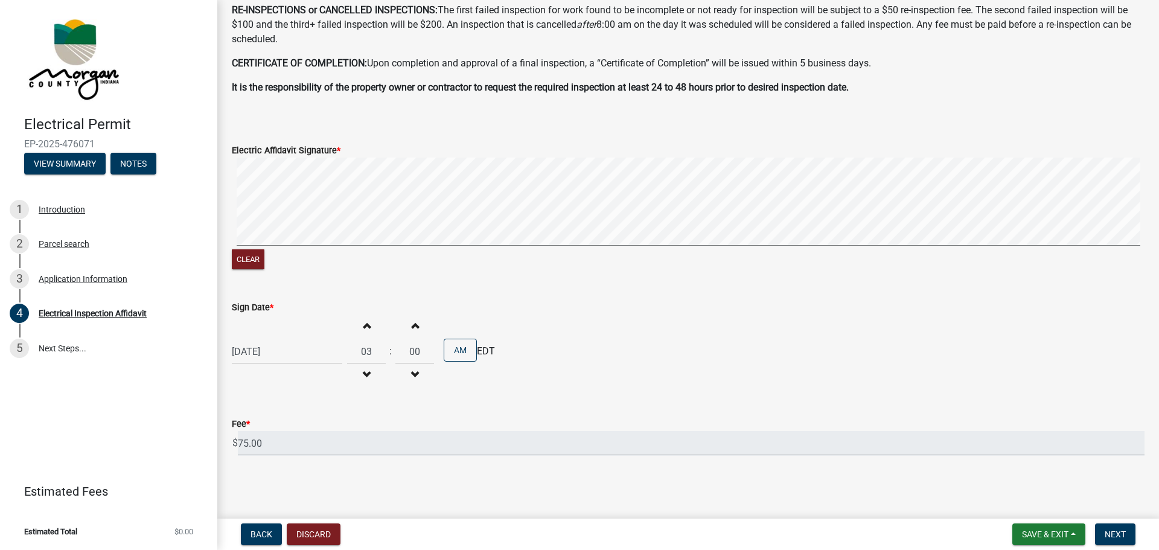
click at [363, 325] on span "button" at bounding box center [366, 325] width 6 height 10
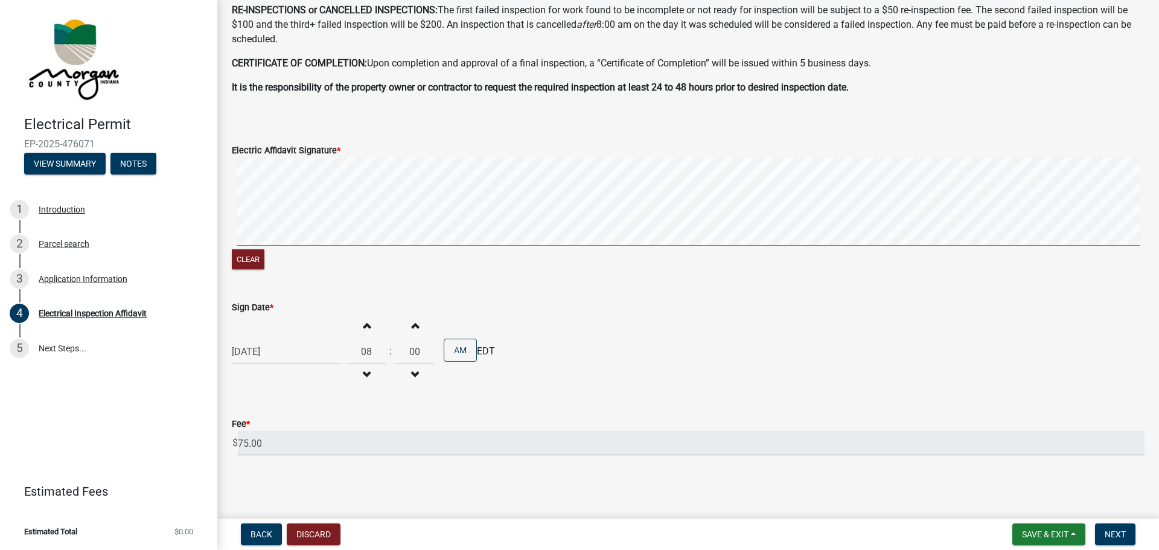
click at [363, 325] on span "button" at bounding box center [366, 325] width 6 height 10
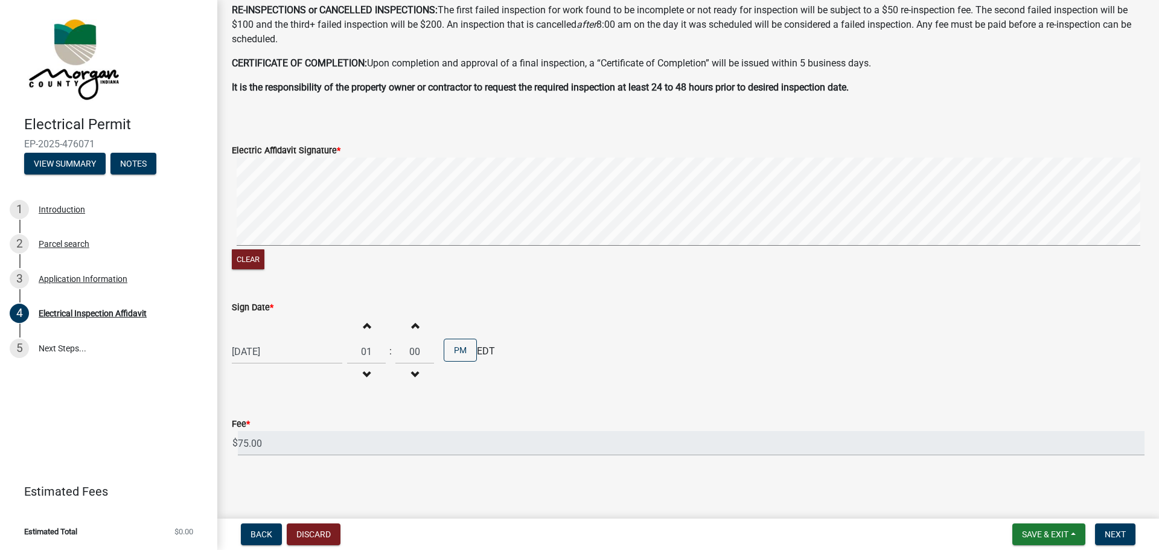
click at [363, 325] on span "button" at bounding box center [366, 325] width 6 height 10
click at [363, 326] on span "button" at bounding box center [366, 325] width 6 height 10
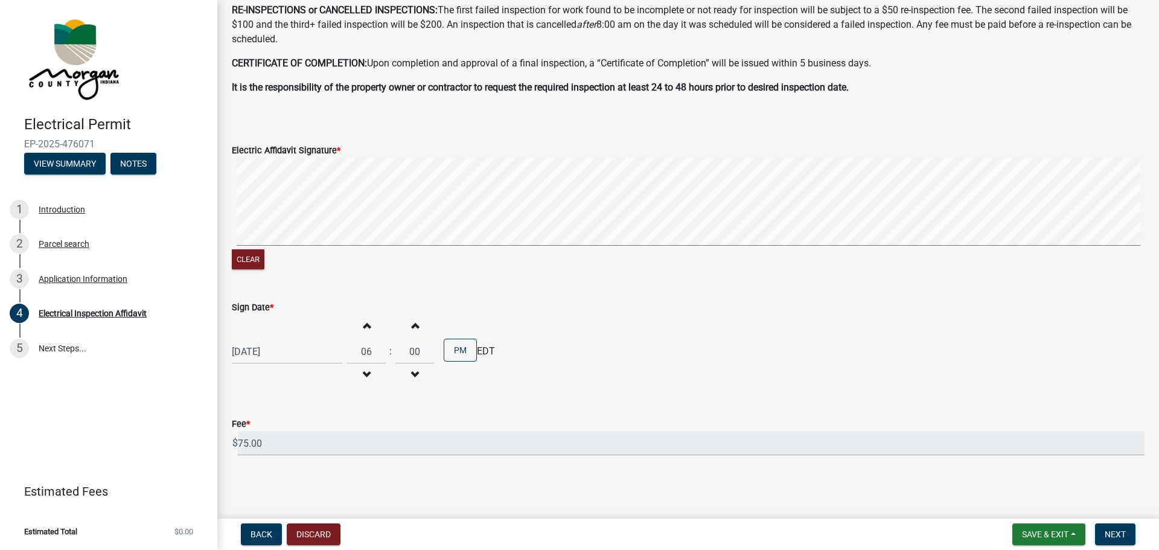
click at [363, 326] on span "button" at bounding box center [366, 325] width 6 height 10
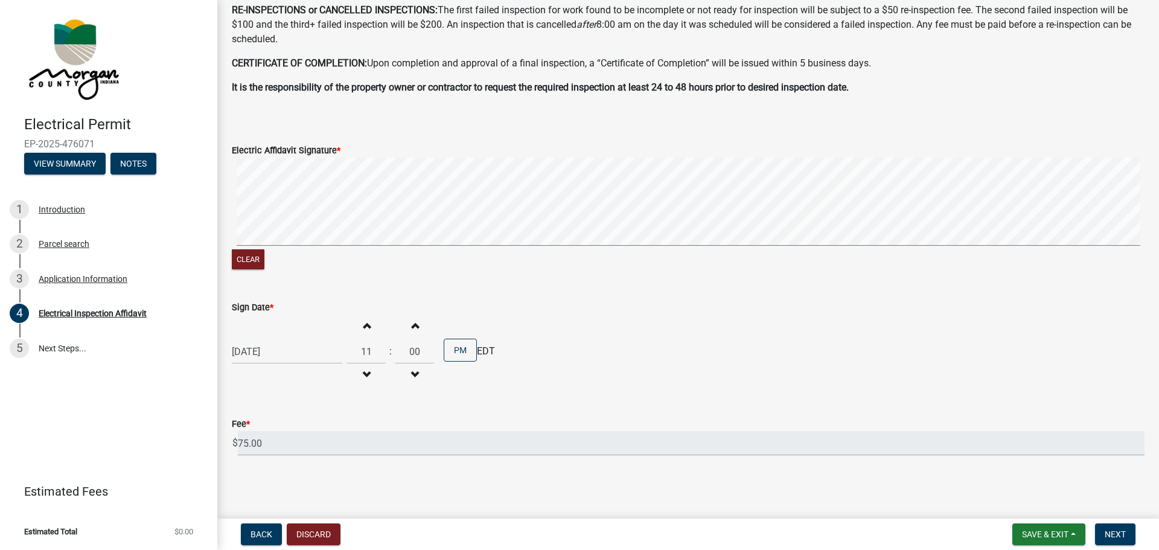
click at [363, 326] on span "button" at bounding box center [366, 325] width 6 height 10
click at [363, 368] on button "Decrement hours" at bounding box center [366, 375] width 25 height 22
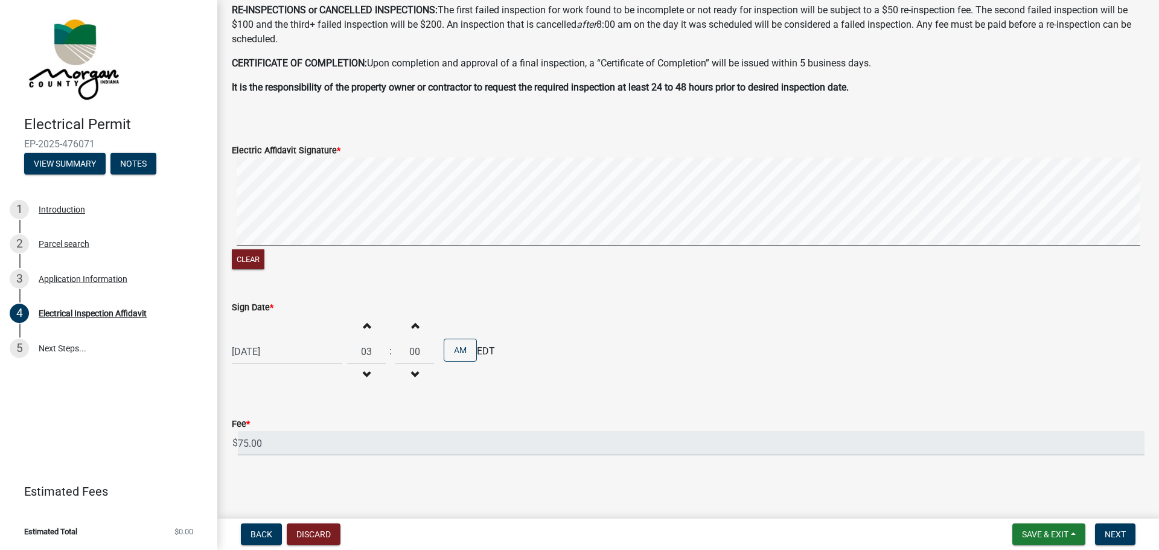
type input "02"
click at [412, 352] on input "00" at bounding box center [414, 351] width 39 height 25
click at [409, 353] on input "00" at bounding box center [414, 351] width 39 height 25
type input "42"
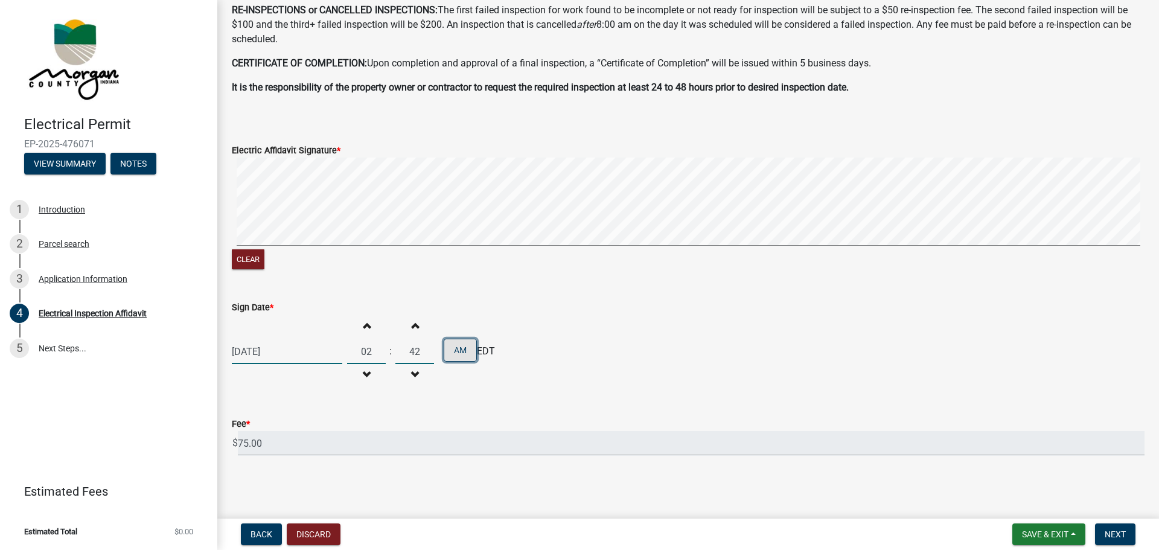
click at [460, 348] on button "AM" at bounding box center [460, 350] width 33 height 23
click at [479, 404] on div "Fee * $ 75.00" at bounding box center [688, 428] width 913 height 56
click at [1121, 537] on span "Next" at bounding box center [1115, 534] width 21 height 10
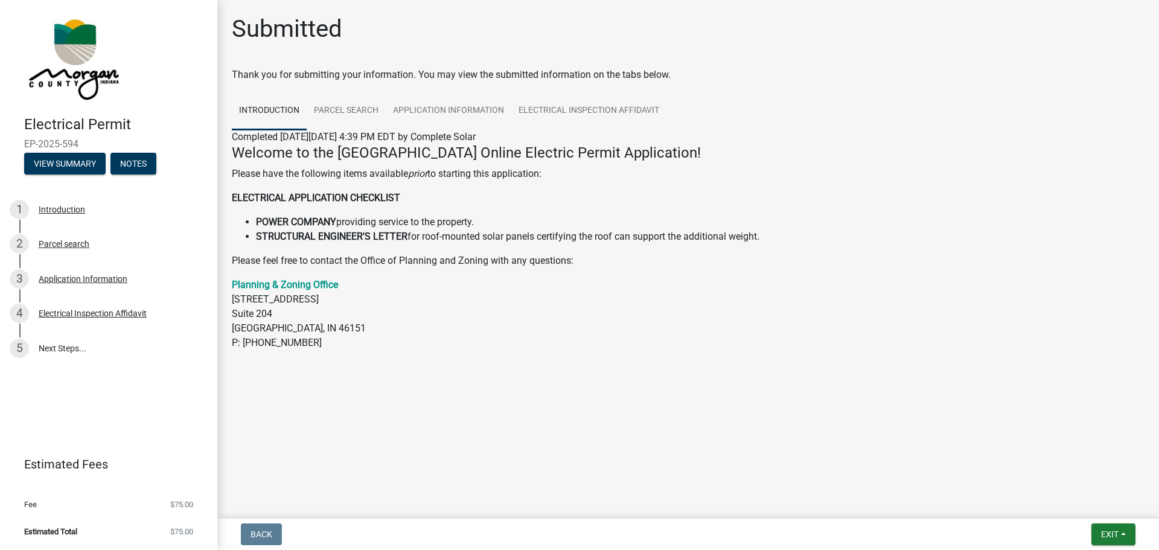
drag, startPoint x: 78, startPoint y: 145, endPoint x: 9, endPoint y: 145, distance: 68.8
click at [9, 145] on header "Electrical Permit EP-2025-594 View Summary Notes" at bounding box center [108, 93] width 217 height 187
copy span "EP-2025-594"
click at [68, 346] on link "5 Next Steps..." at bounding box center [108, 348] width 217 height 35
click at [75, 167] on button "View Summary" at bounding box center [65, 164] width 82 height 22
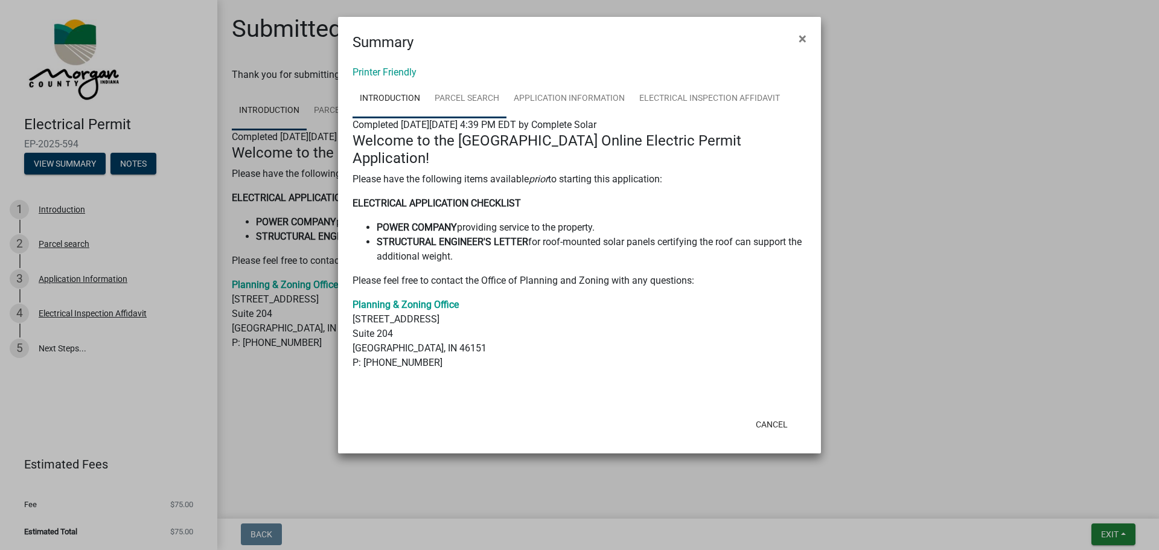
click at [460, 97] on link "Parcel search" at bounding box center [466, 99] width 79 height 39
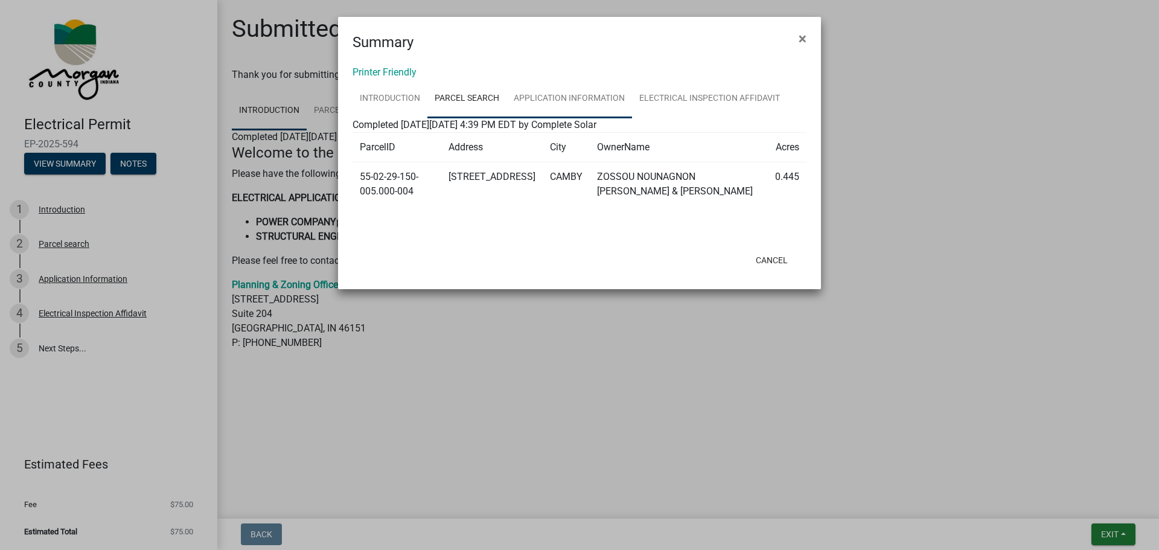
click at [543, 97] on link "Application Information" at bounding box center [570, 99] width 126 height 39
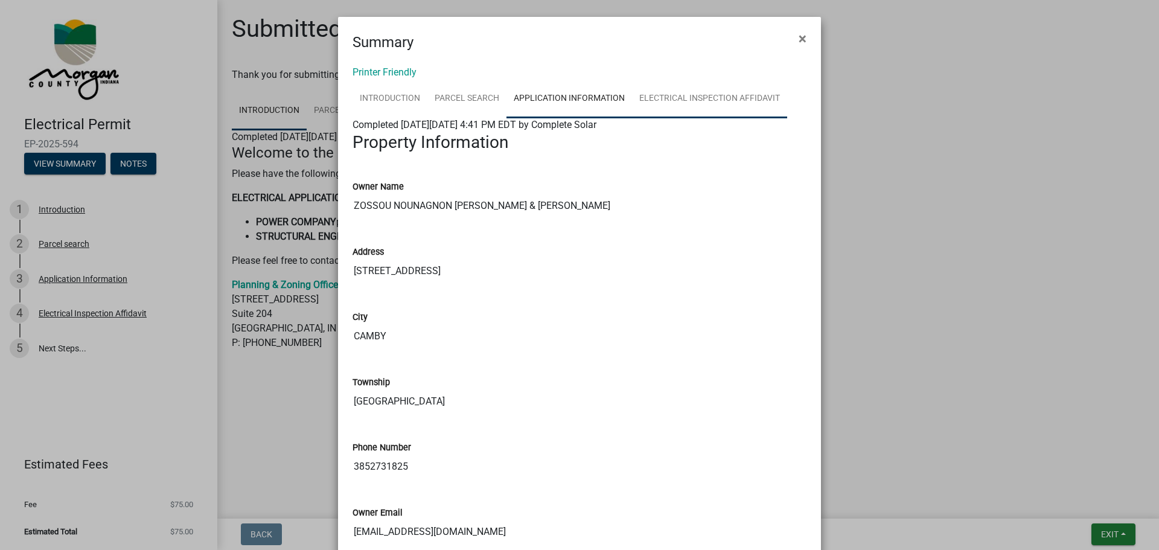
click at [699, 98] on link "Electrical Inspection Affidavit" at bounding box center [709, 99] width 155 height 39
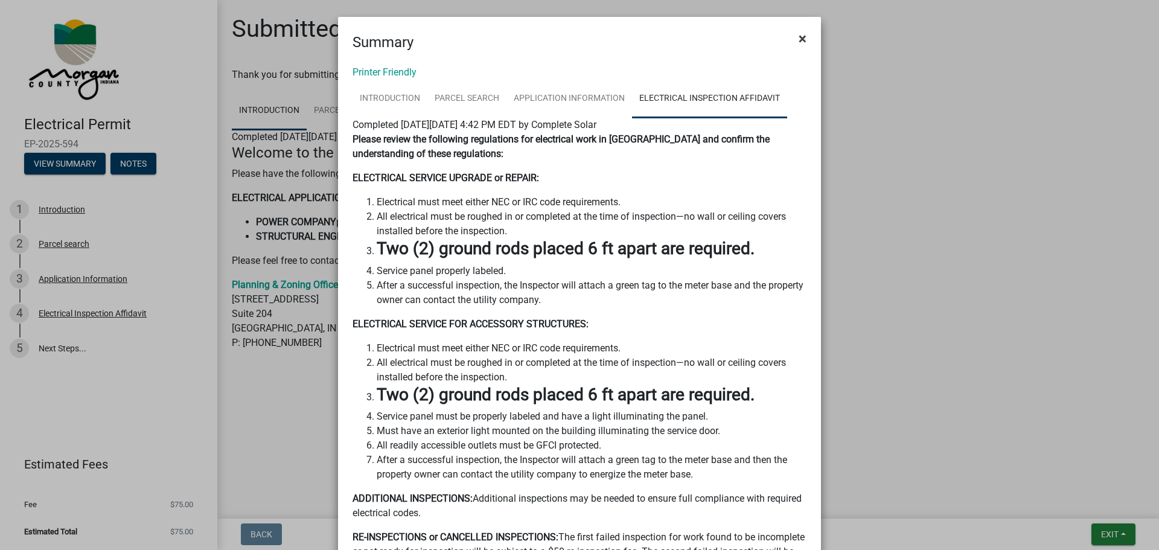
click at [799, 39] on span "×" at bounding box center [803, 38] width 8 height 17
